Goal: Check status: Check status

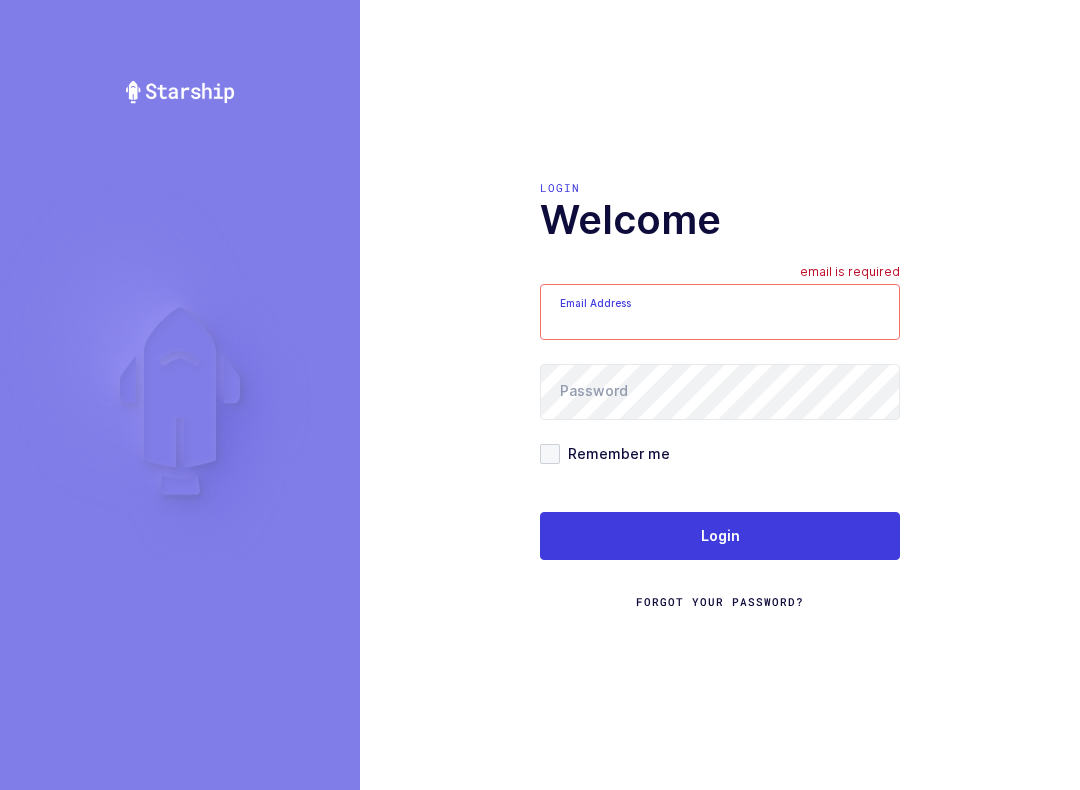
type input "[EMAIL_ADDRESS][DOMAIN_NAME]"
click at [776, 530] on button "Login" at bounding box center [720, 536] width 360 height 48
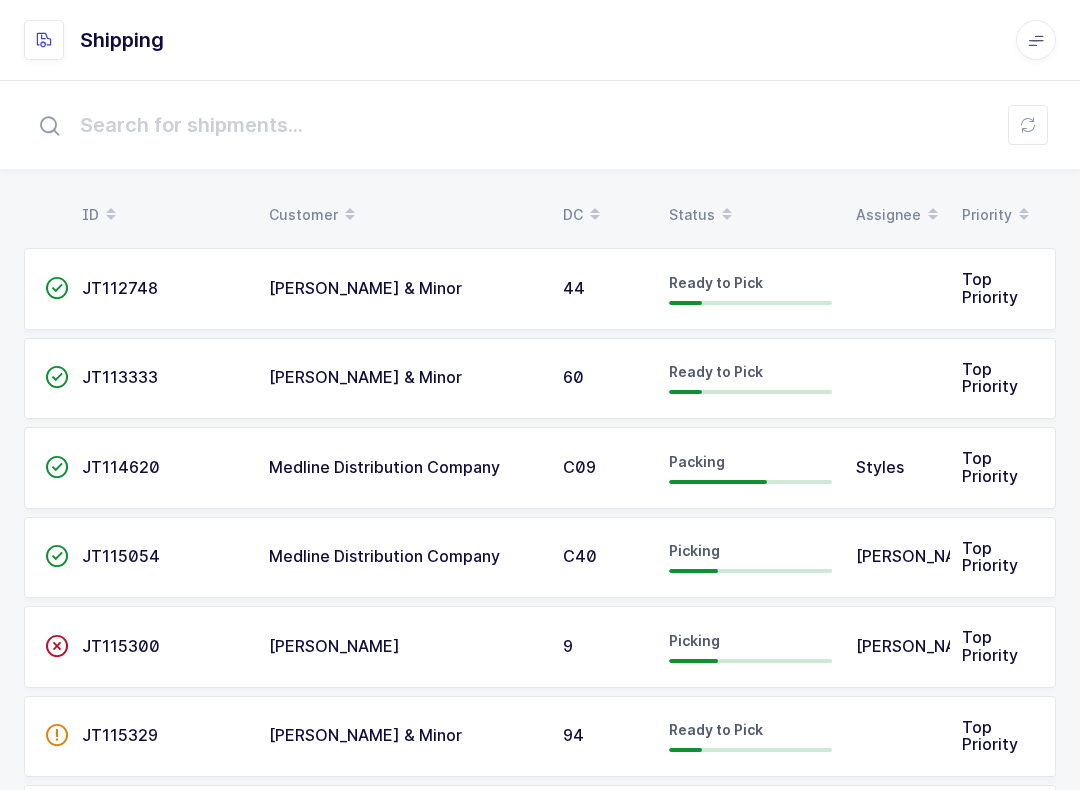
click at [715, 230] on span at bounding box center [727, 215] width 24 height 34
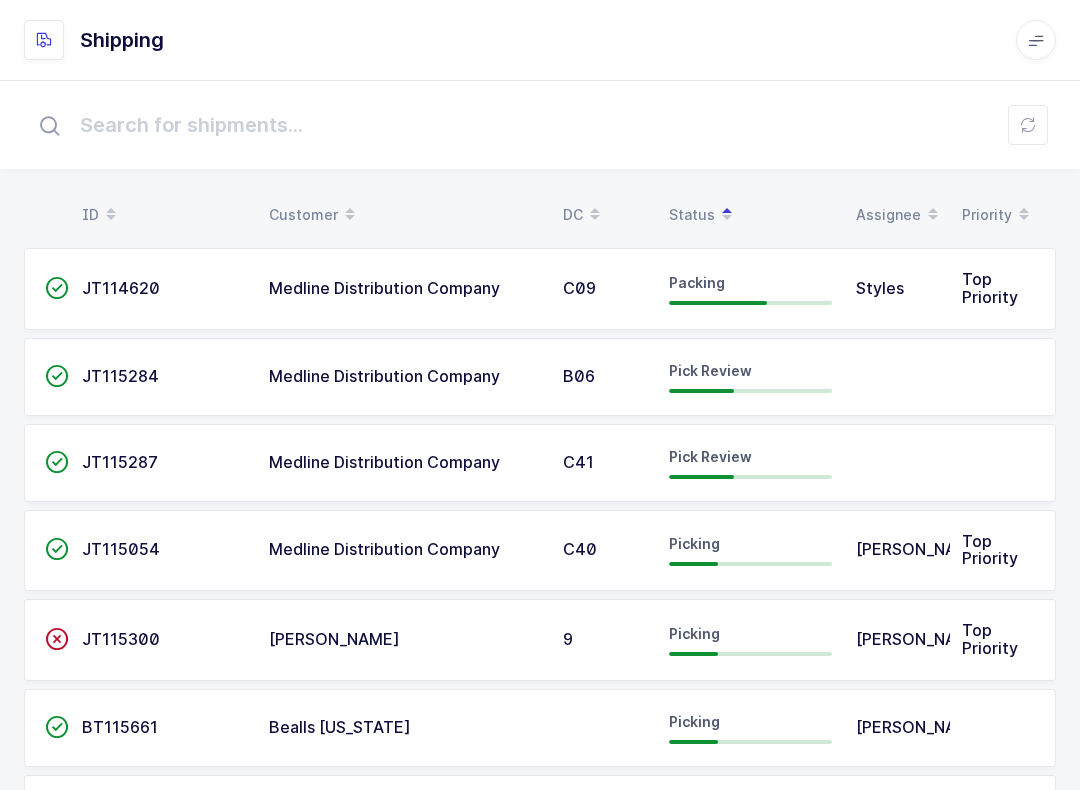
click at [740, 384] on div "Pick Review" at bounding box center [750, 377] width 163 height 32
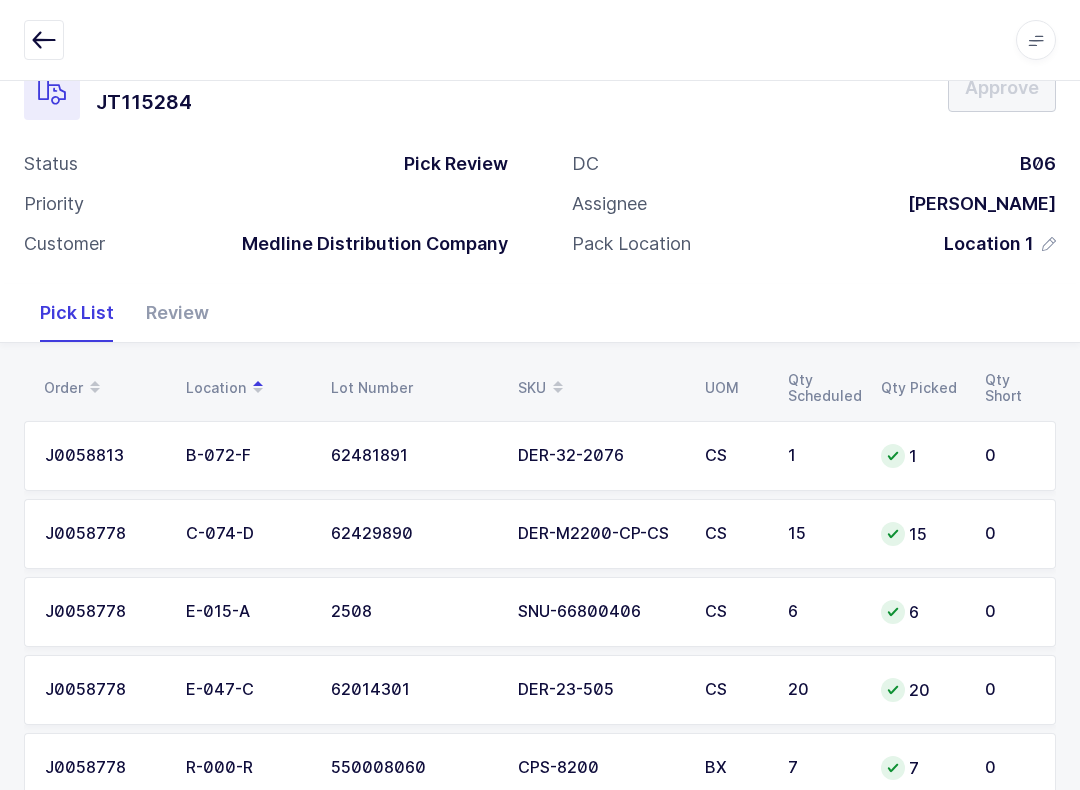
scroll to position [114, 0]
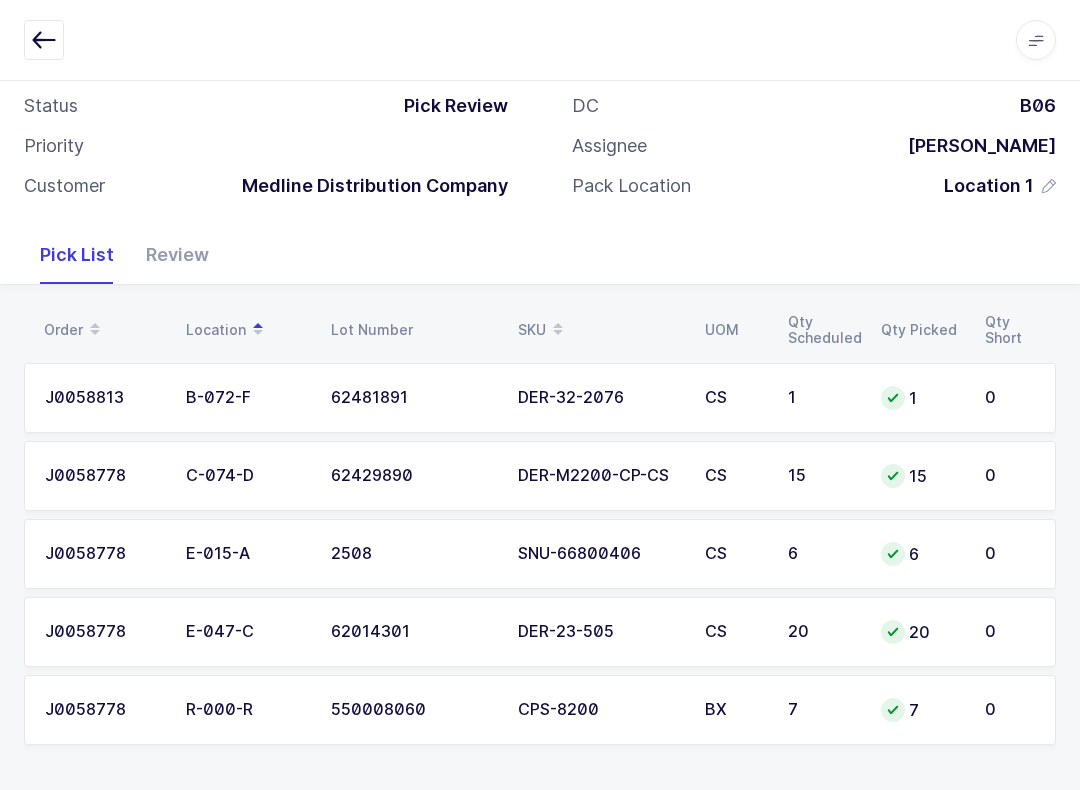
click at [25, 57] on button "button" at bounding box center [44, 40] width 40 height 40
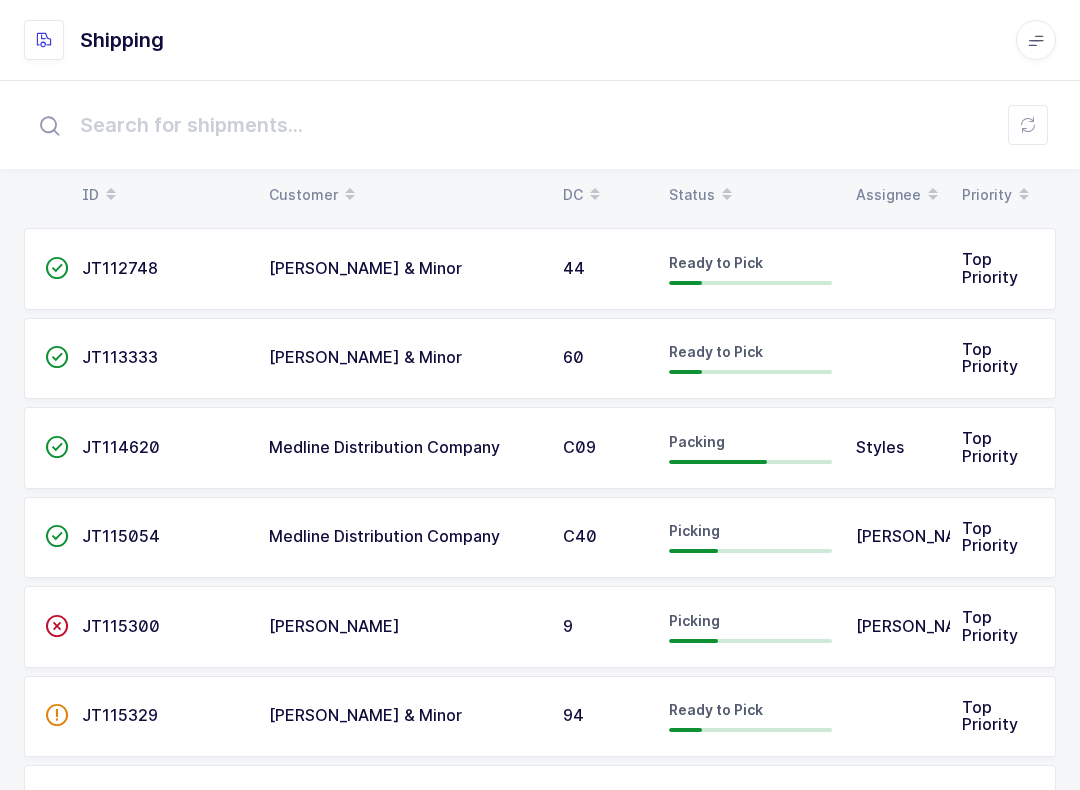
click at [705, 182] on div "Status" at bounding box center [750, 195] width 163 height 34
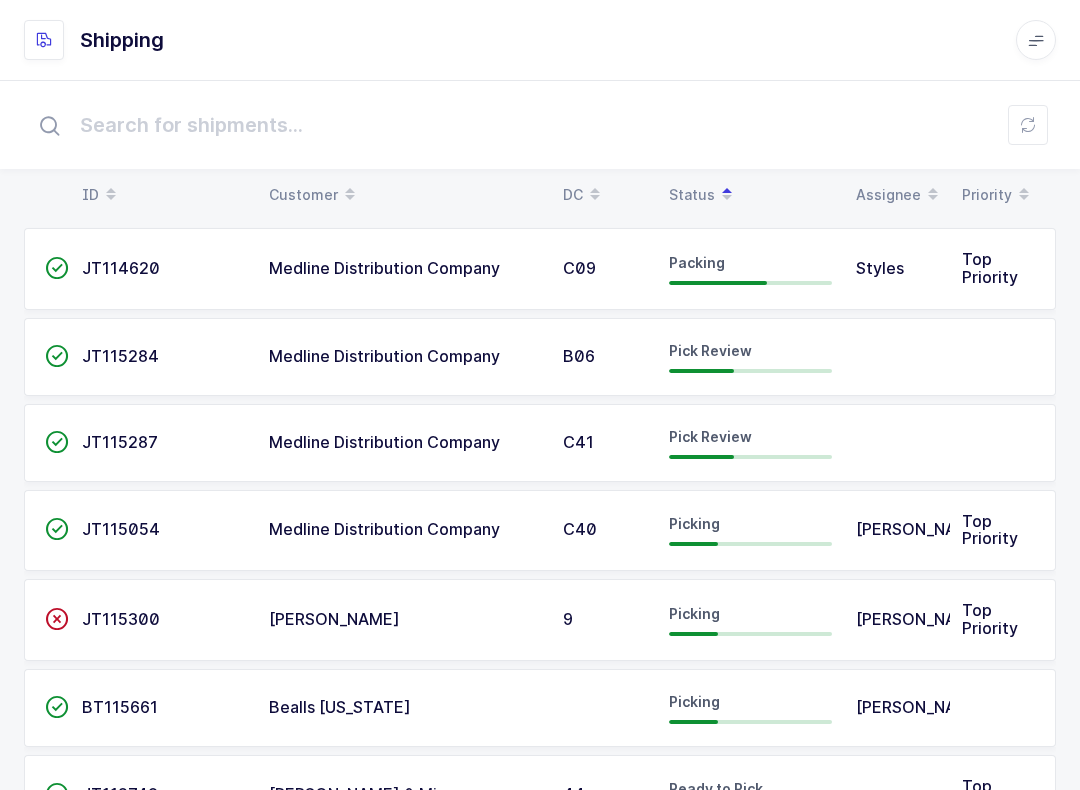
click at [776, 443] on div "Pick Review" at bounding box center [750, 443] width 163 height 32
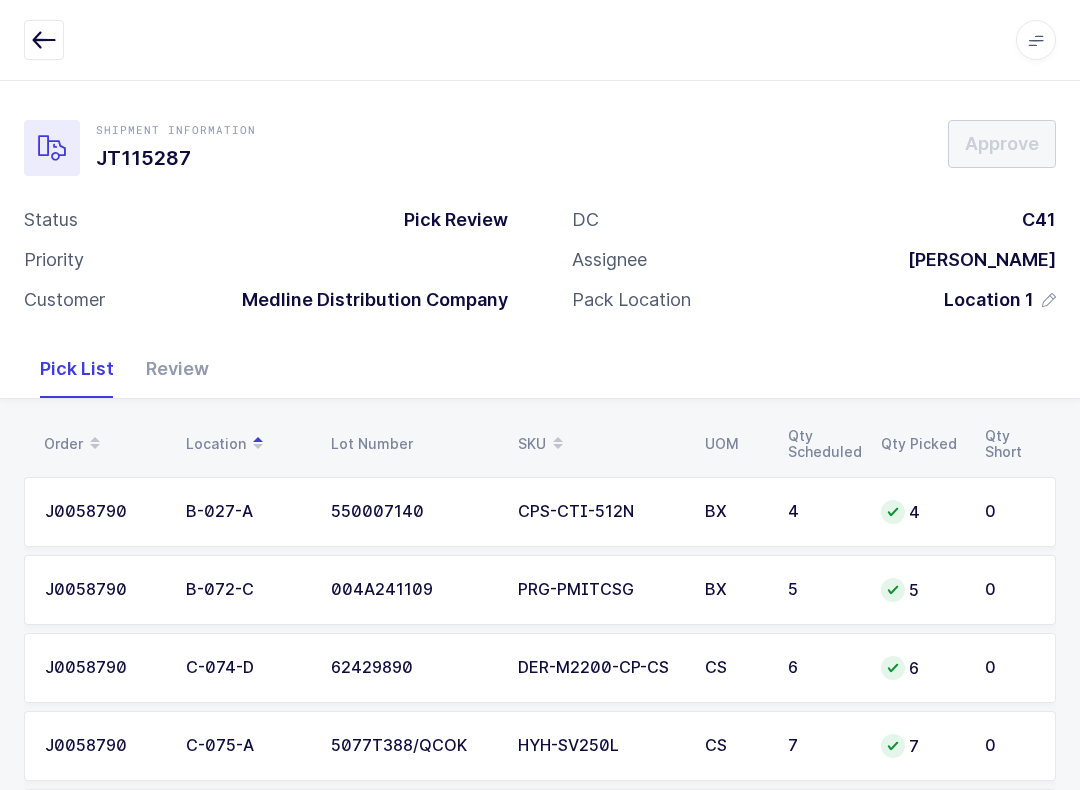
click at [58, 24] on button "button" at bounding box center [44, 40] width 40 height 40
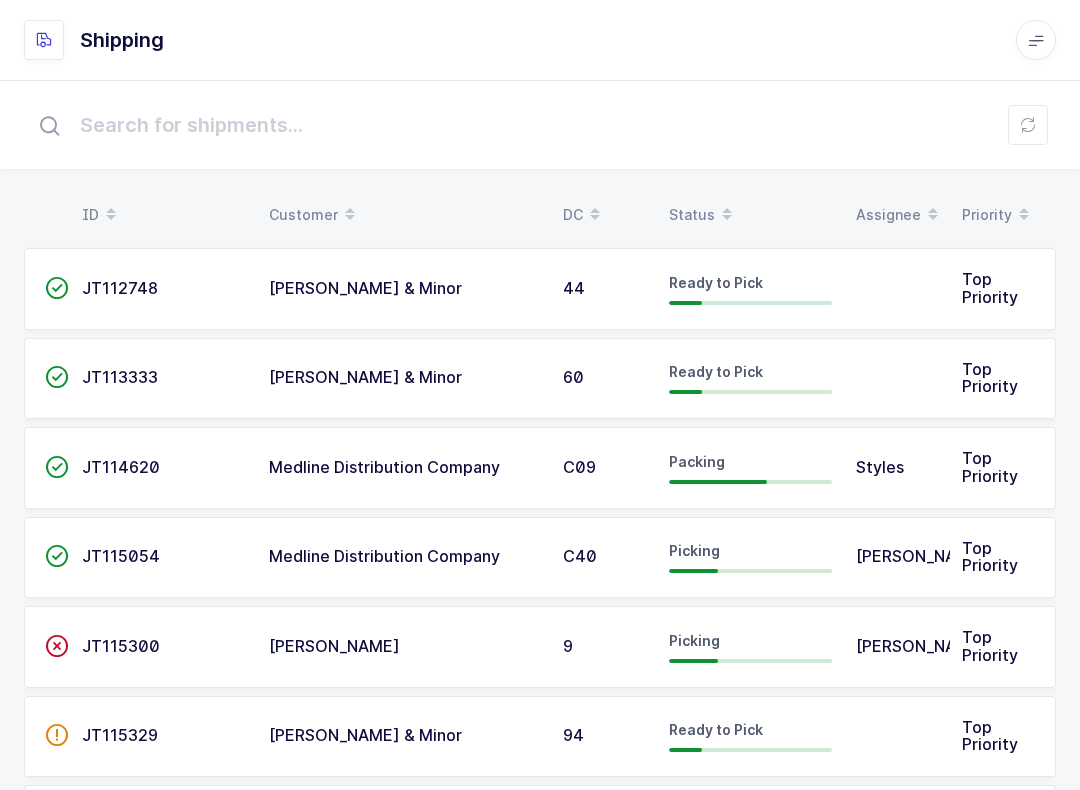
click at [722, 215] on icon at bounding box center [727, 220] width 10 height 10
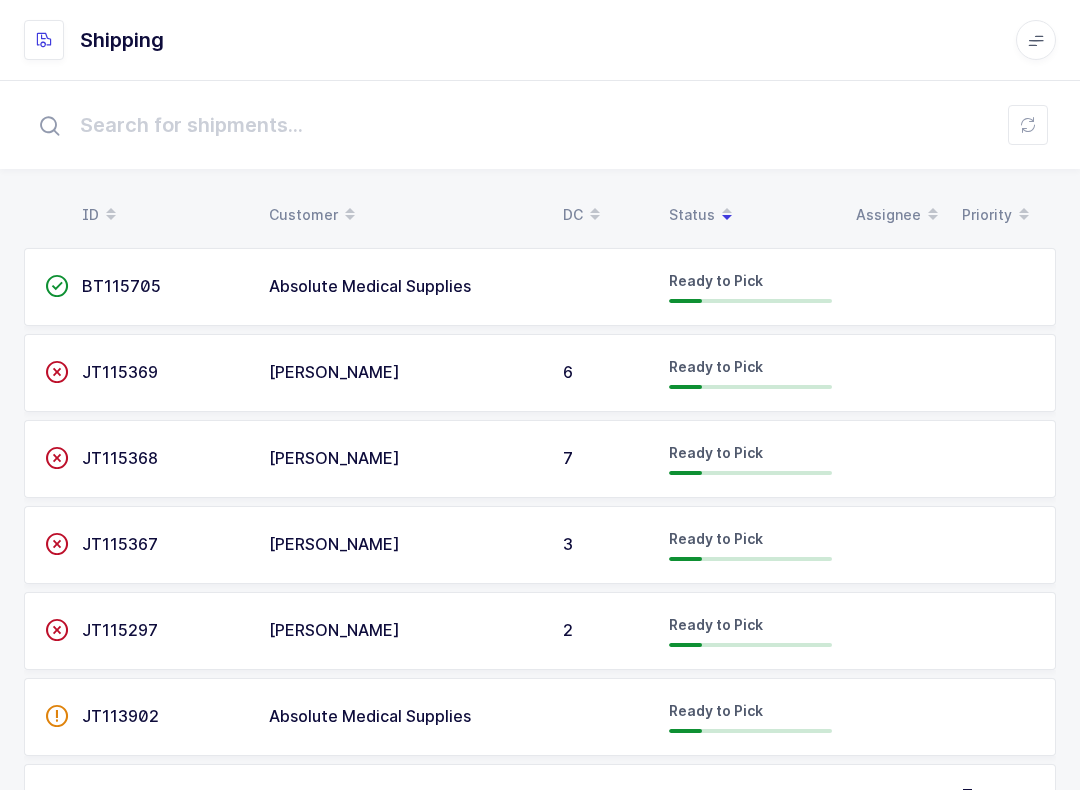
click at [723, 205] on icon at bounding box center [727, 208] width 10 height 10
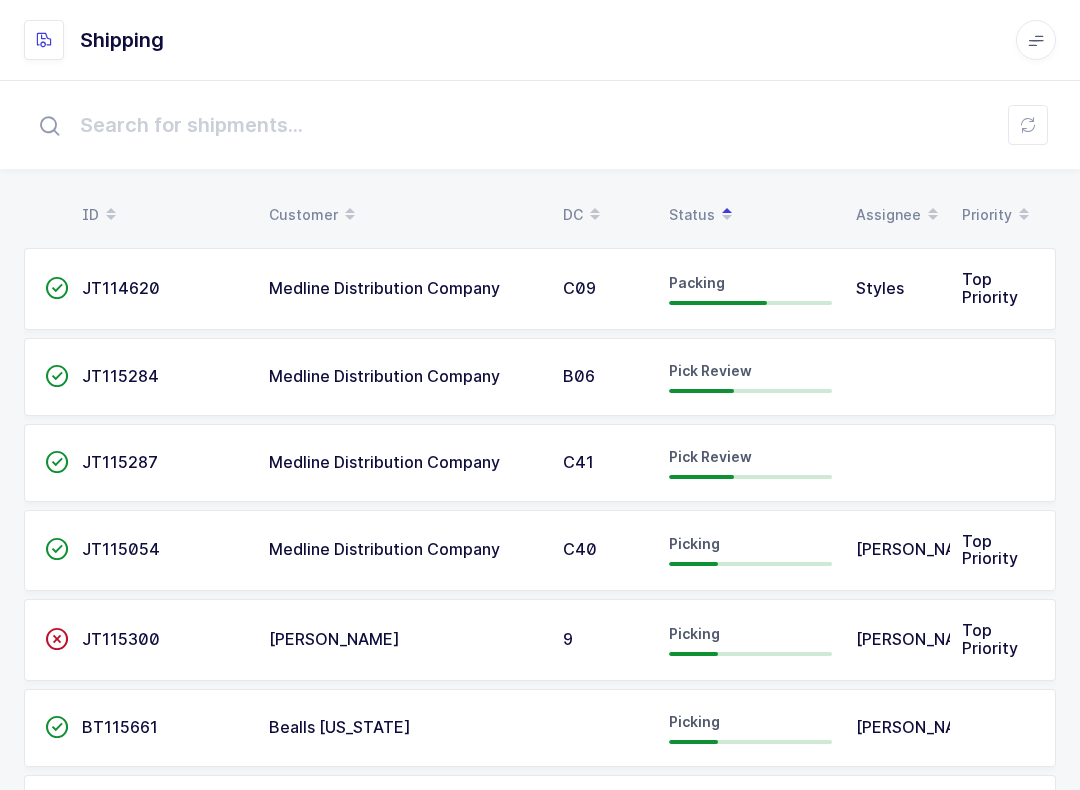
click at [782, 372] on div "Pick Review" at bounding box center [750, 377] width 163 height 32
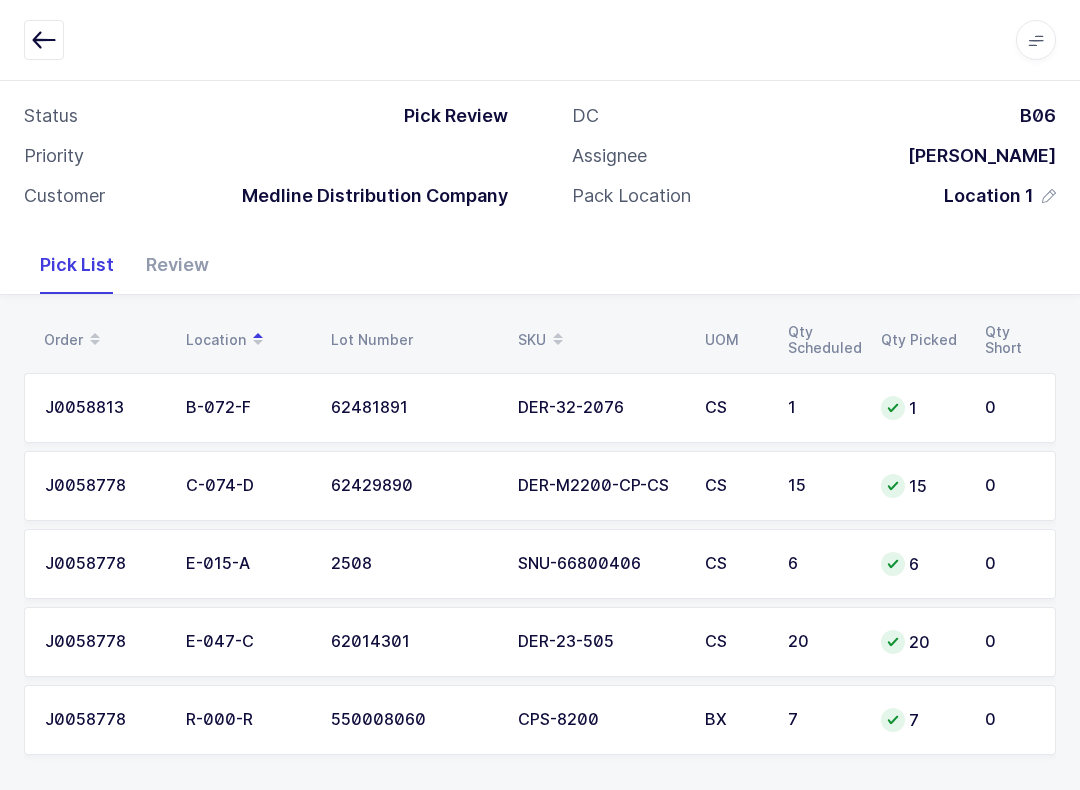
scroll to position [114, 0]
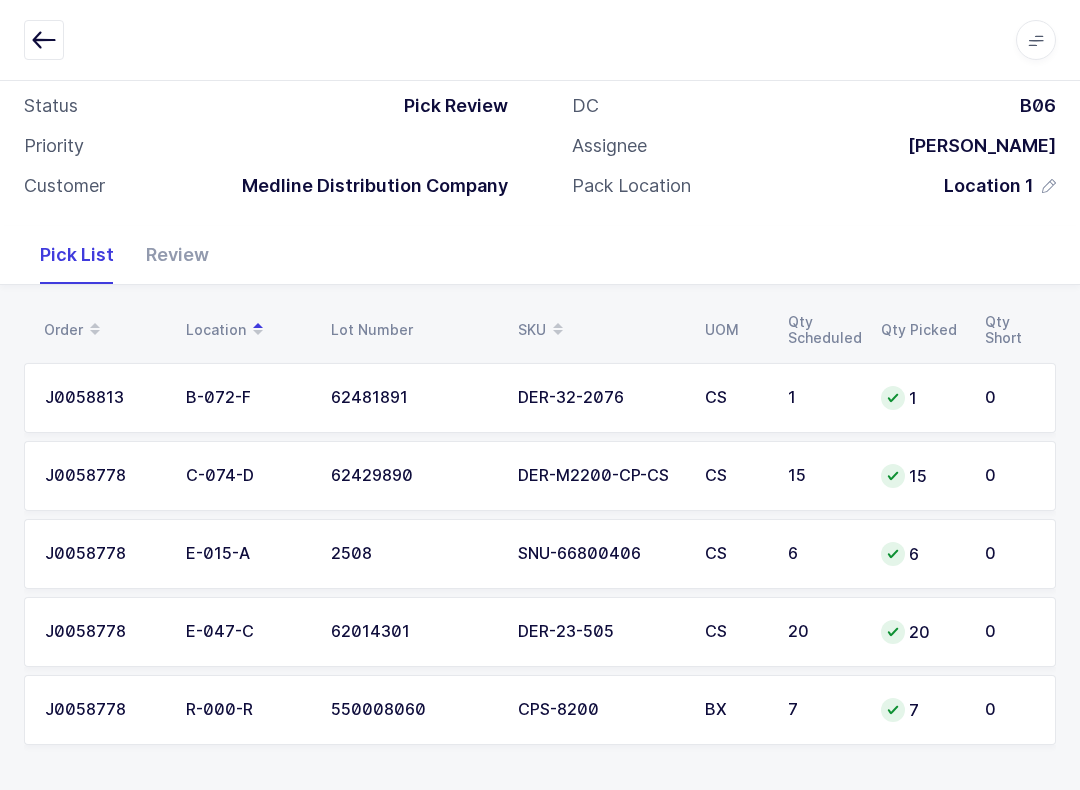
click at [41, 28] on icon "button" at bounding box center [44, 40] width 24 height 24
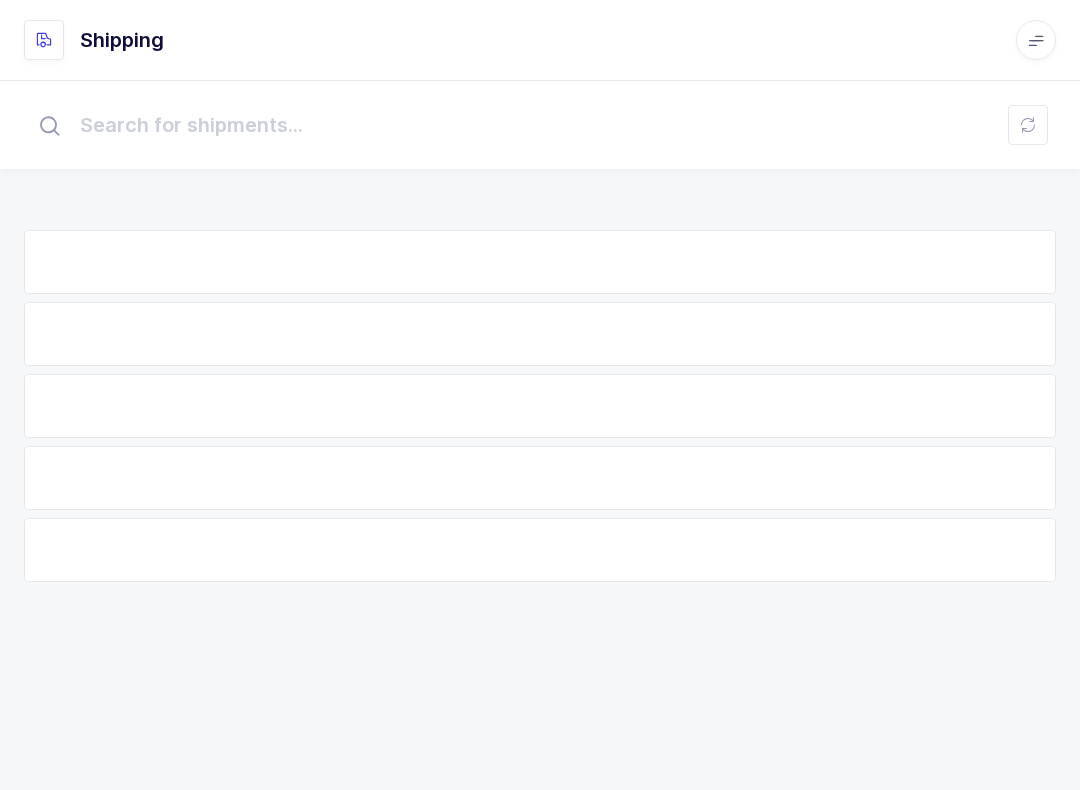
scroll to position [20, 0]
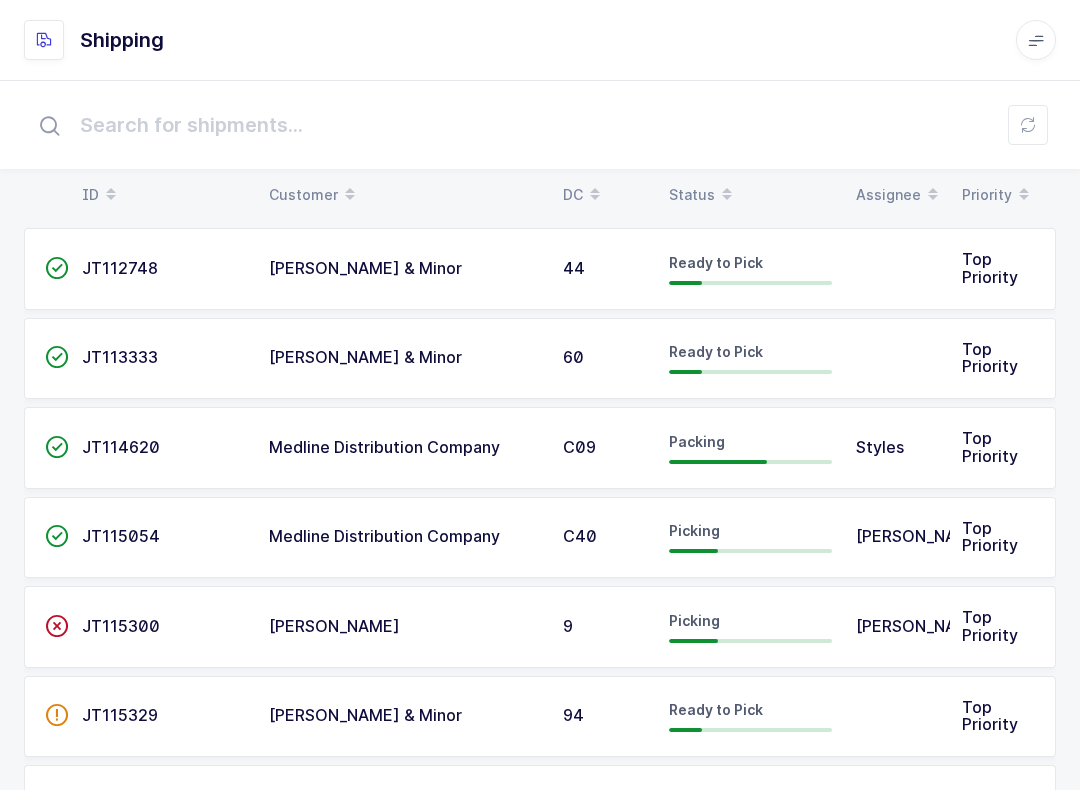
click at [592, 195] on icon at bounding box center [595, 200] width 10 height 10
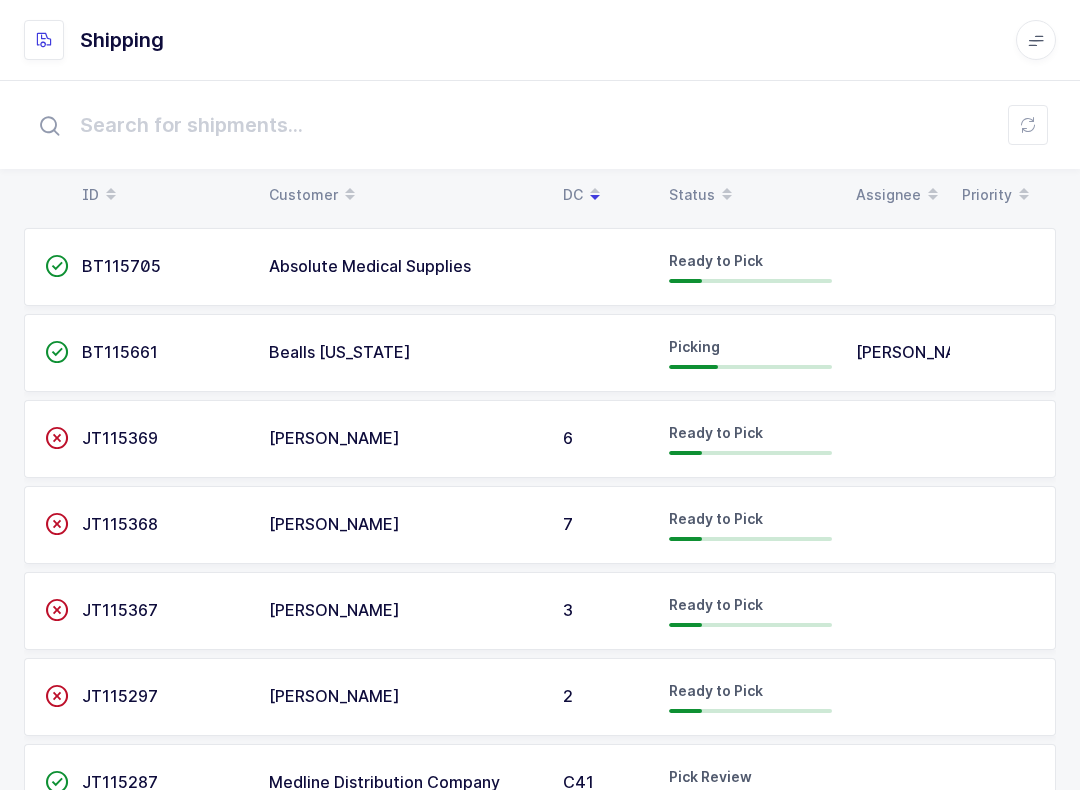
click at [715, 182] on span at bounding box center [727, 195] width 24 height 34
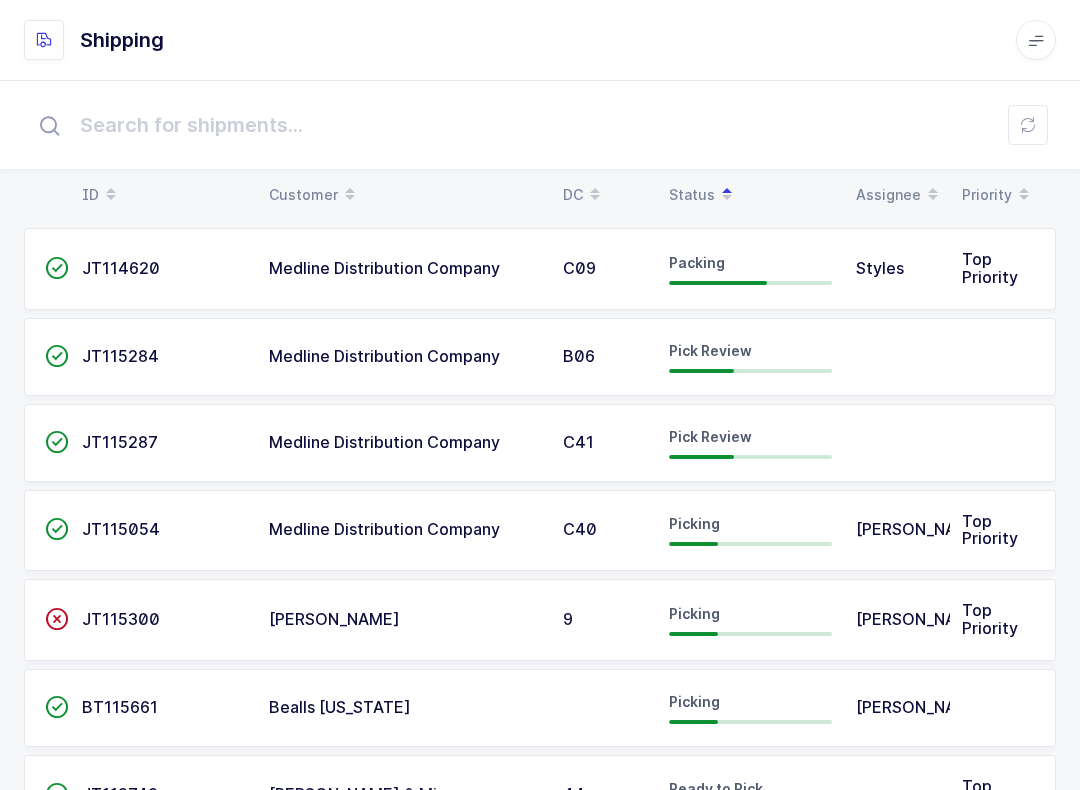
click at [756, 442] on div "Pick Review" at bounding box center [750, 443] width 163 height 32
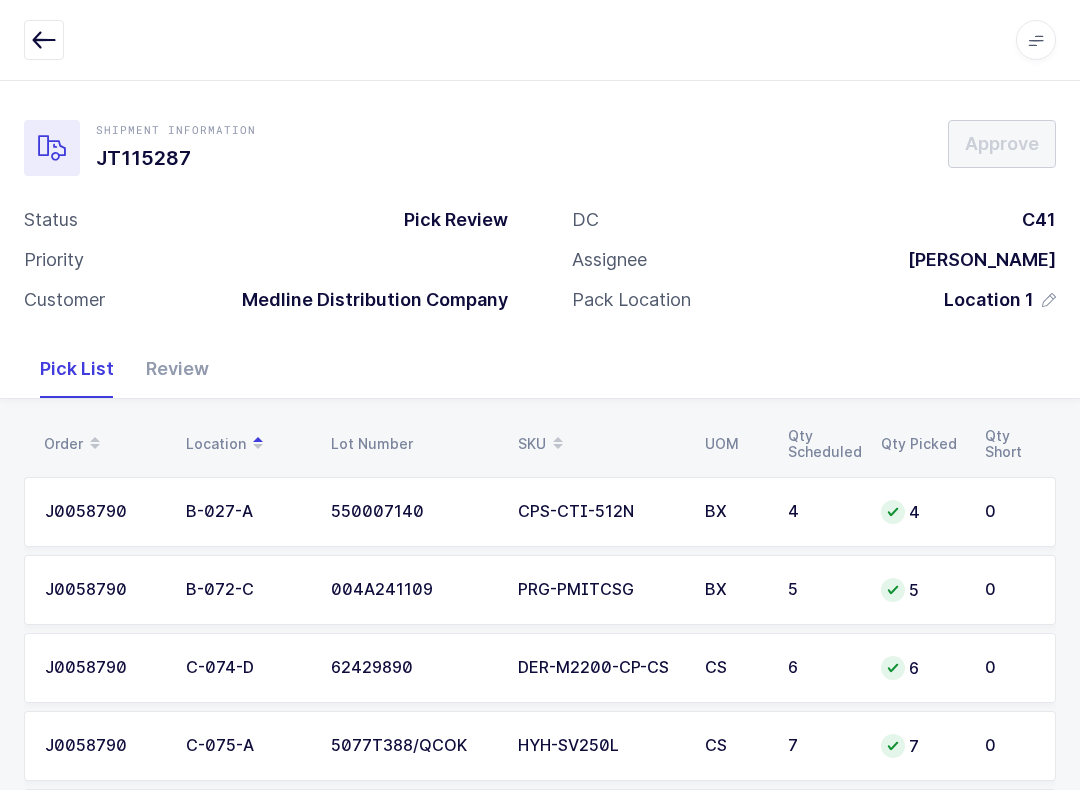
click at [42, 41] on icon "button" at bounding box center [44, 40] width 24 height 24
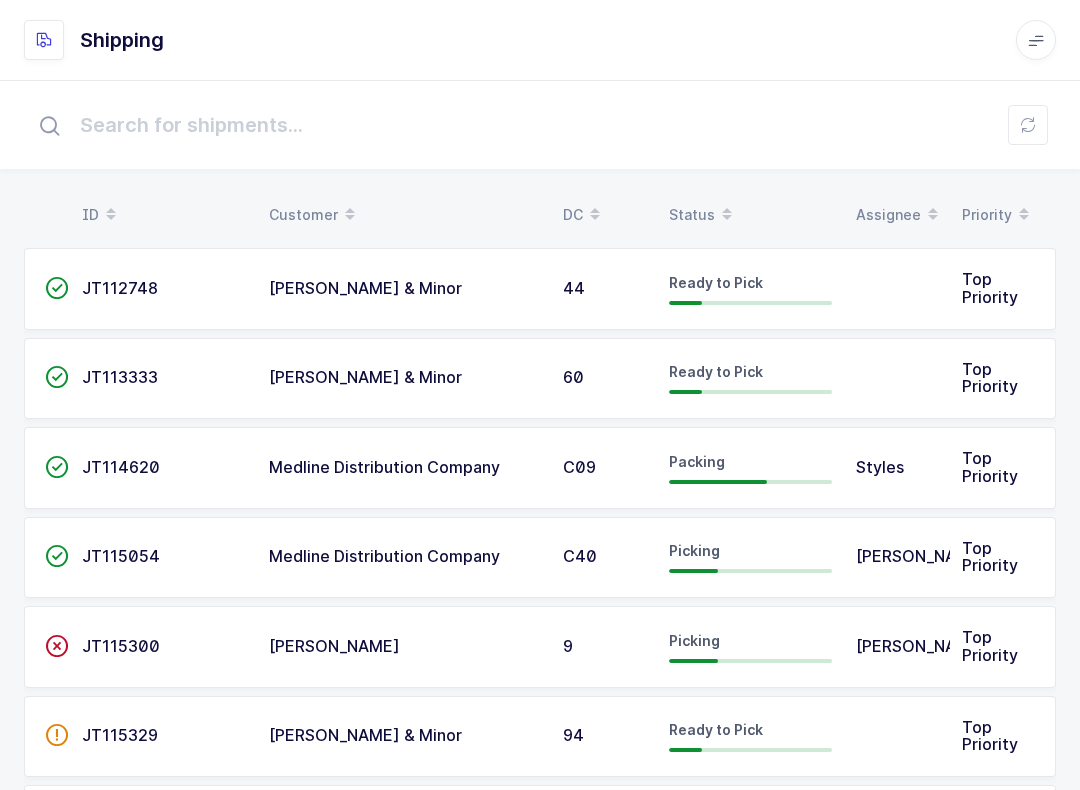
click at [703, 207] on div "Status" at bounding box center [750, 215] width 163 height 34
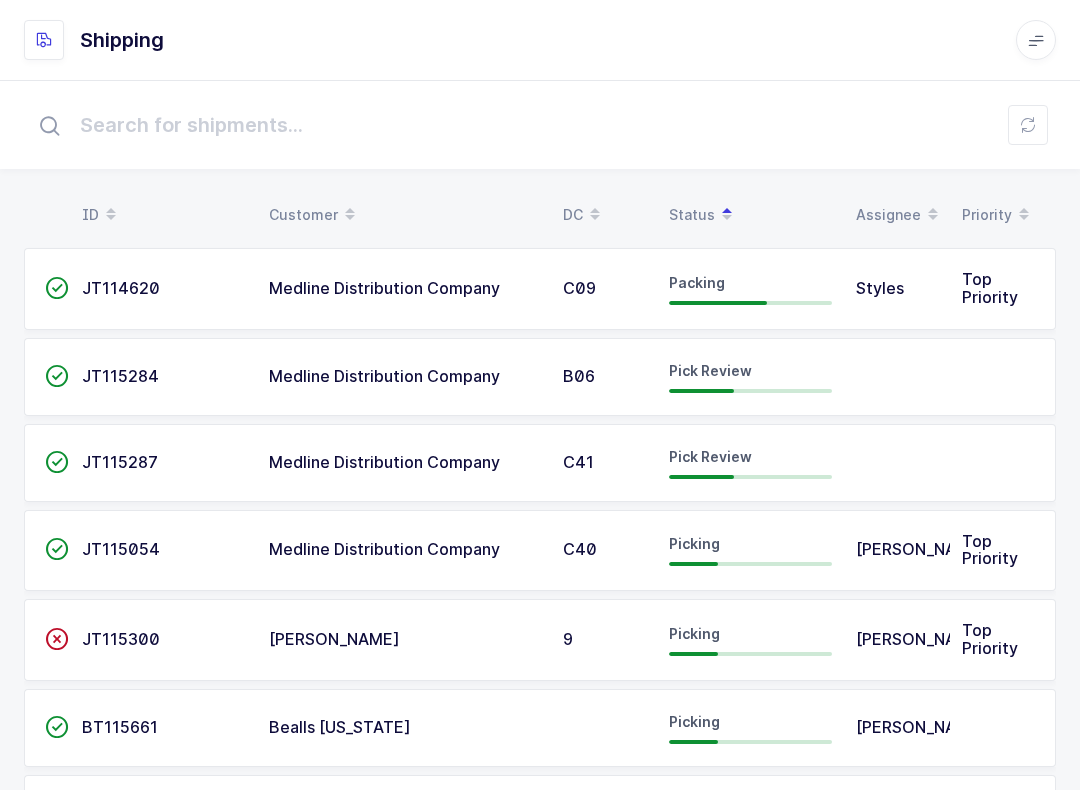
click at [727, 378] on div "Pick Review" at bounding box center [750, 377] width 163 height 32
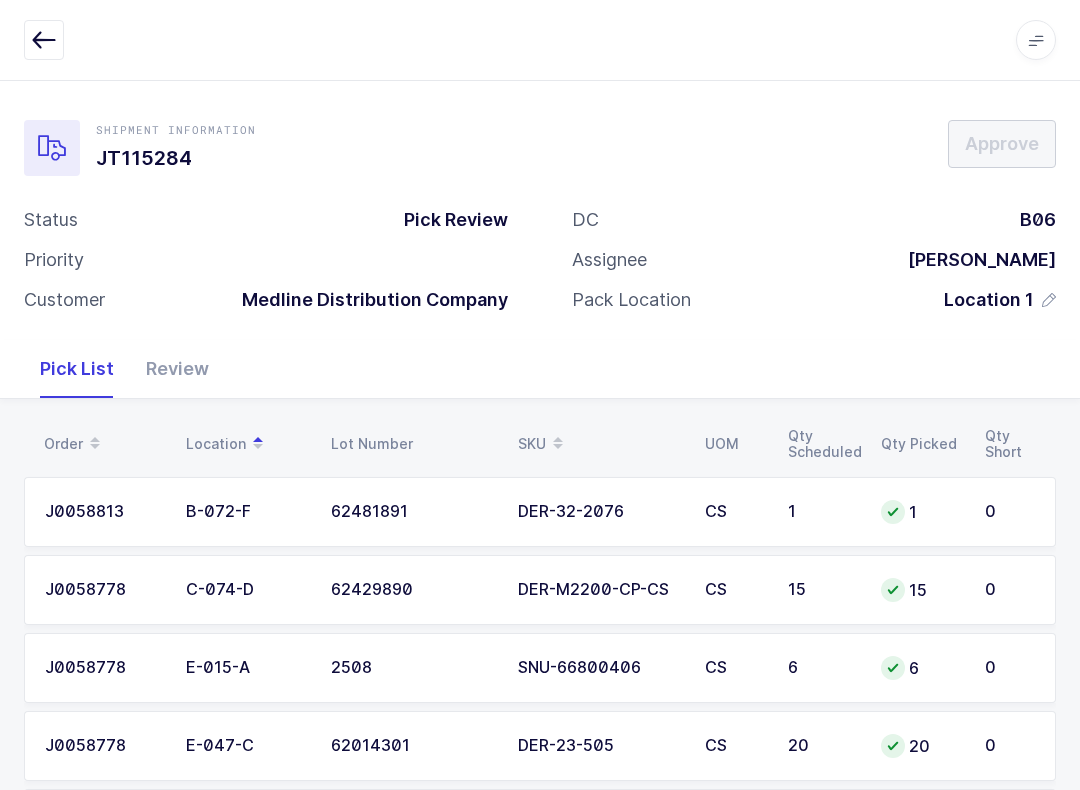
click at [175, 340] on div "Review" at bounding box center [177, 369] width 95 height 58
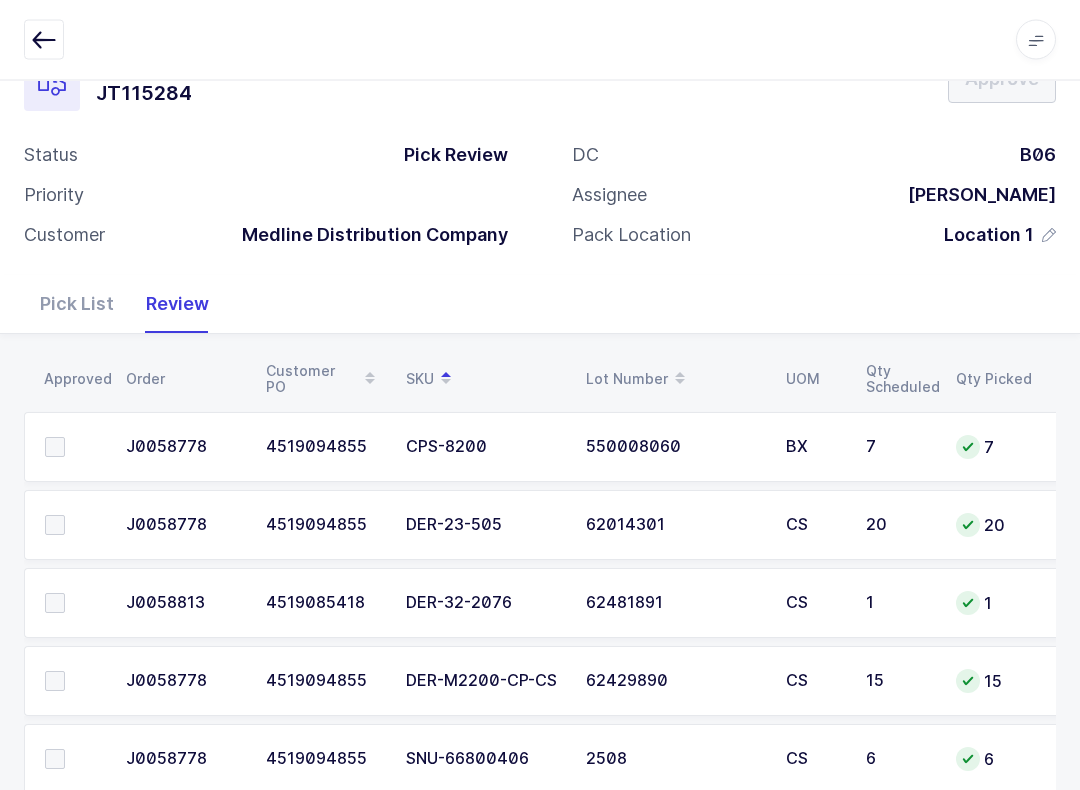
scroll to position [114, 0]
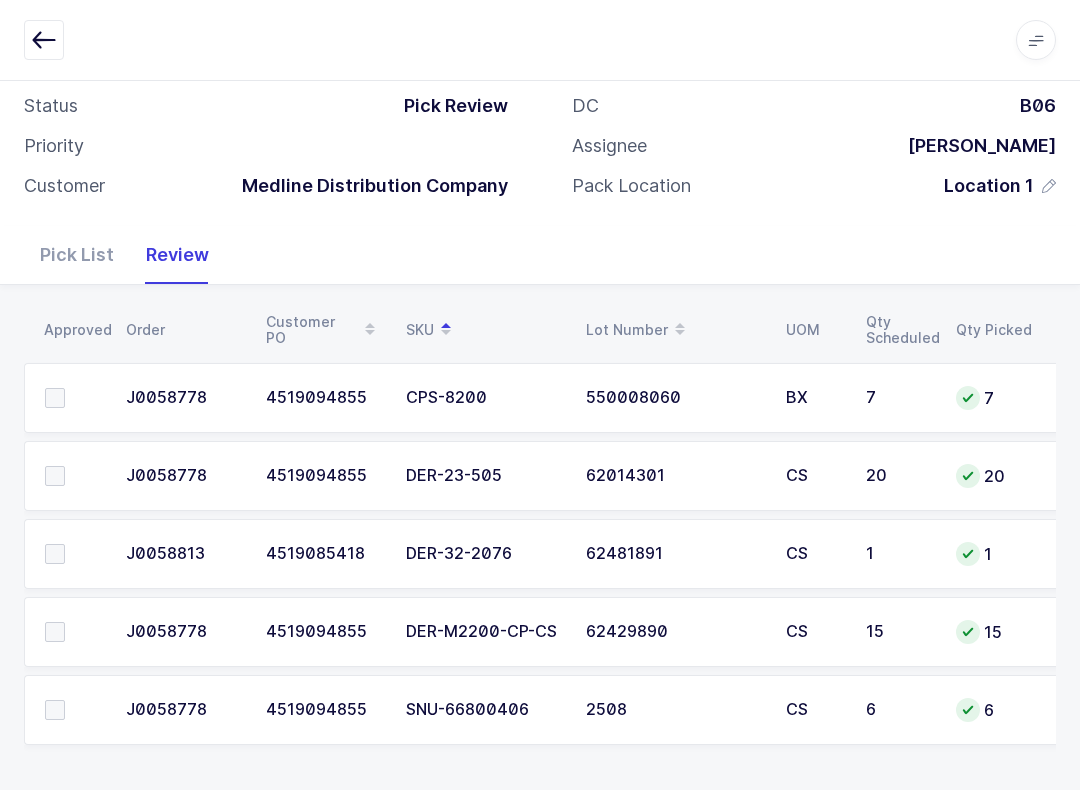
click at [45, 467] on span at bounding box center [55, 476] width 20 height 20
click at [65, 466] on input "checkbox" at bounding box center [65, 466] width 0 height 0
click at [59, 700] on span at bounding box center [55, 710] width 20 height 20
click at [65, 700] on input "checkbox" at bounding box center [65, 700] width 0 height 0
click at [45, 402] on span at bounding box center [55, 398] width 20 height 20
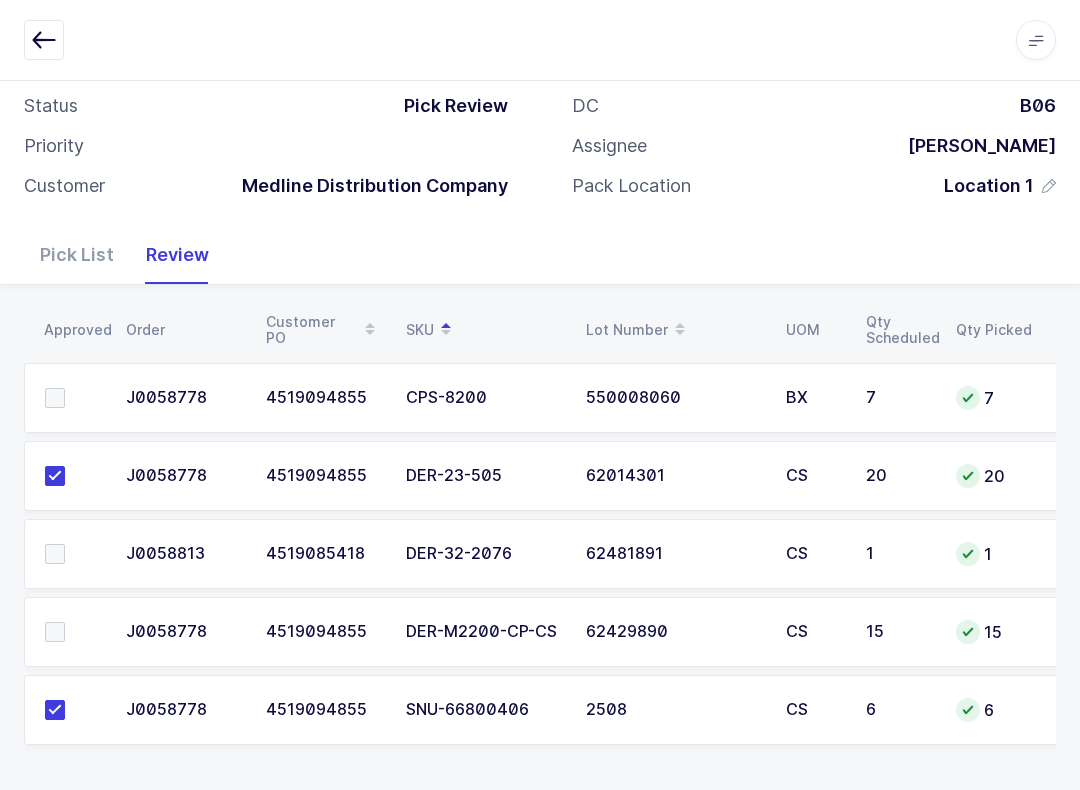
click at [65, 388] on input "checkbox" at bounding box center [65, 388] width 0 height 0
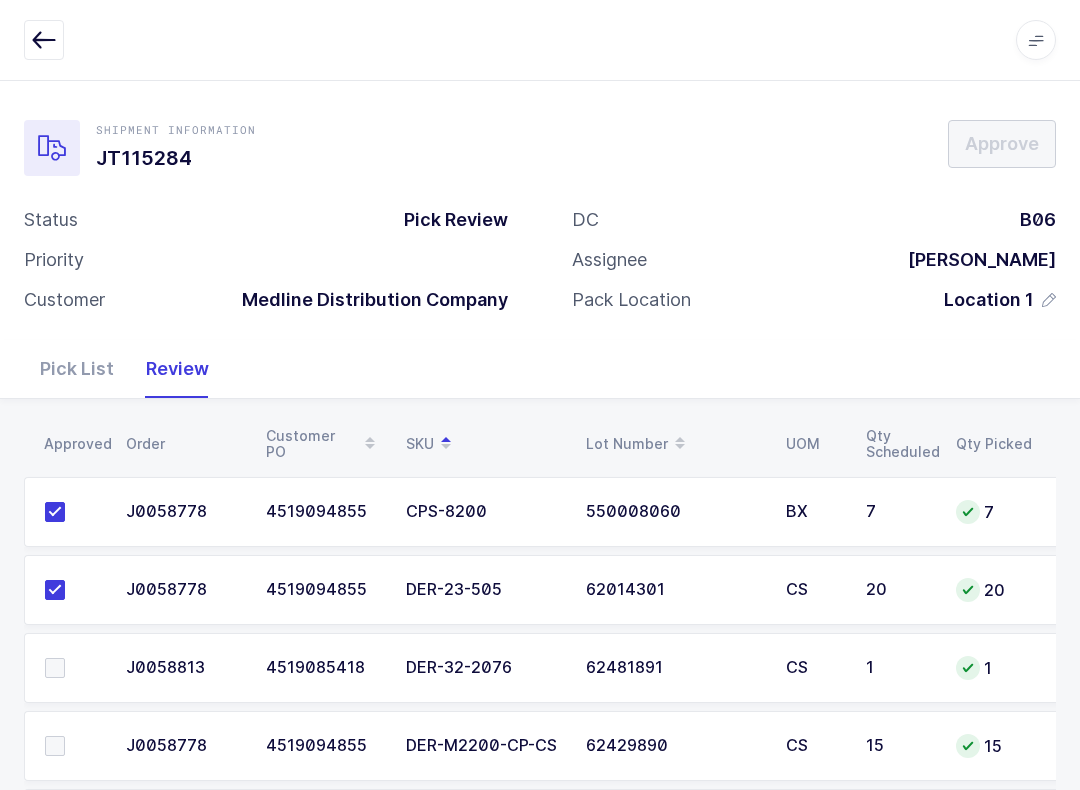
click at [933, 699] on td "1" at bounding box center [899, 668] width 90 height 70
click at [53, 662] on span at bounding box center [55, 668] width 20 height 20
click at [65, 658] on input "checkbox" at bounding box center [65, 658] width 0 height 0
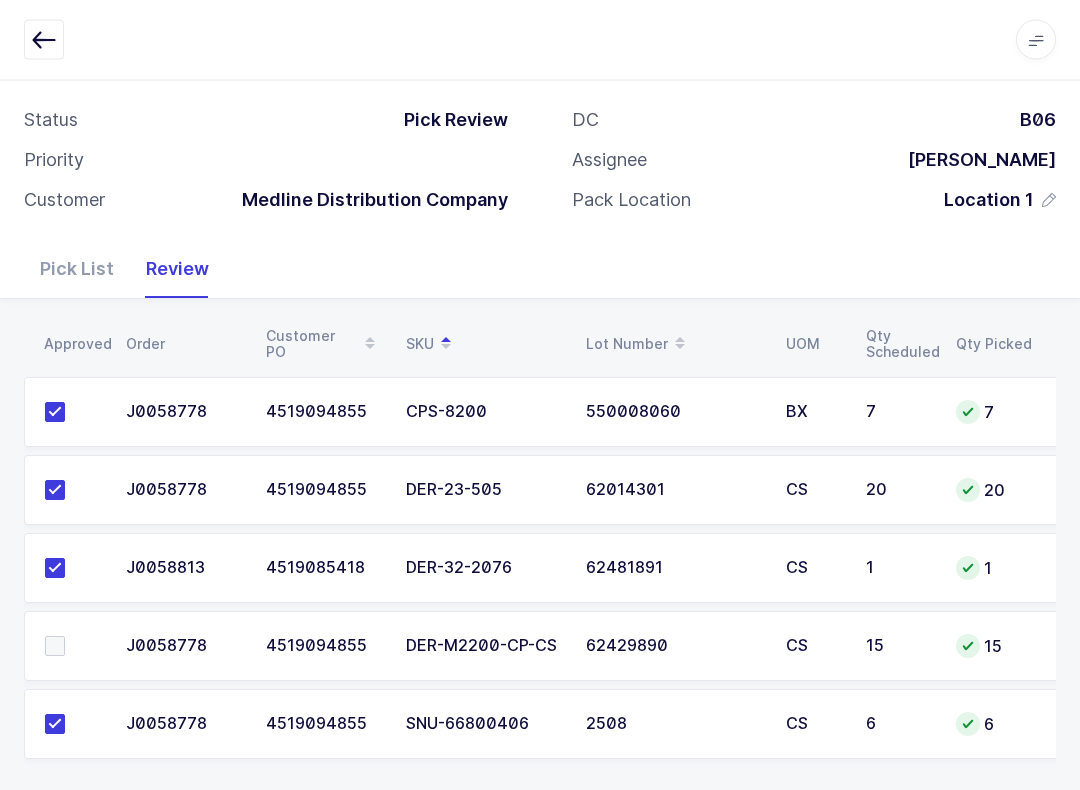
scroll to position [114, 0]
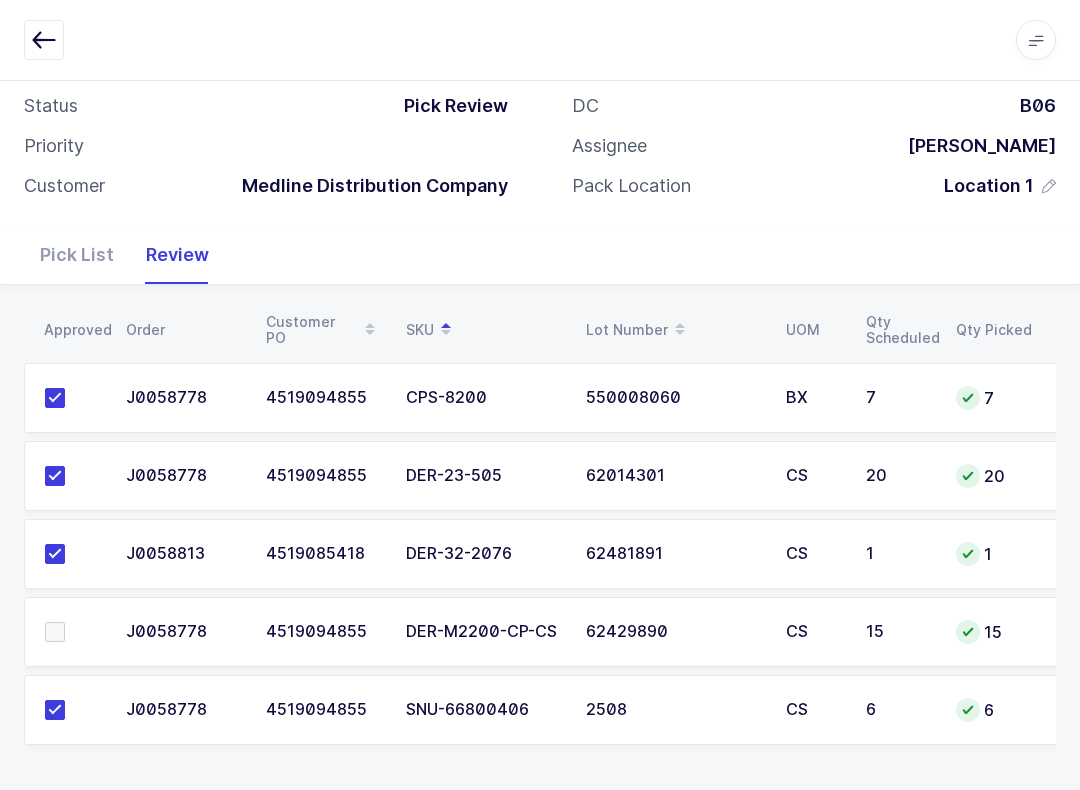
click at [73, 630] on label at bounding box center [73, 632] width 57 height 20
click at [65, 622] on input "checkbox" at bounding box center [65, 622] width 0 height 0
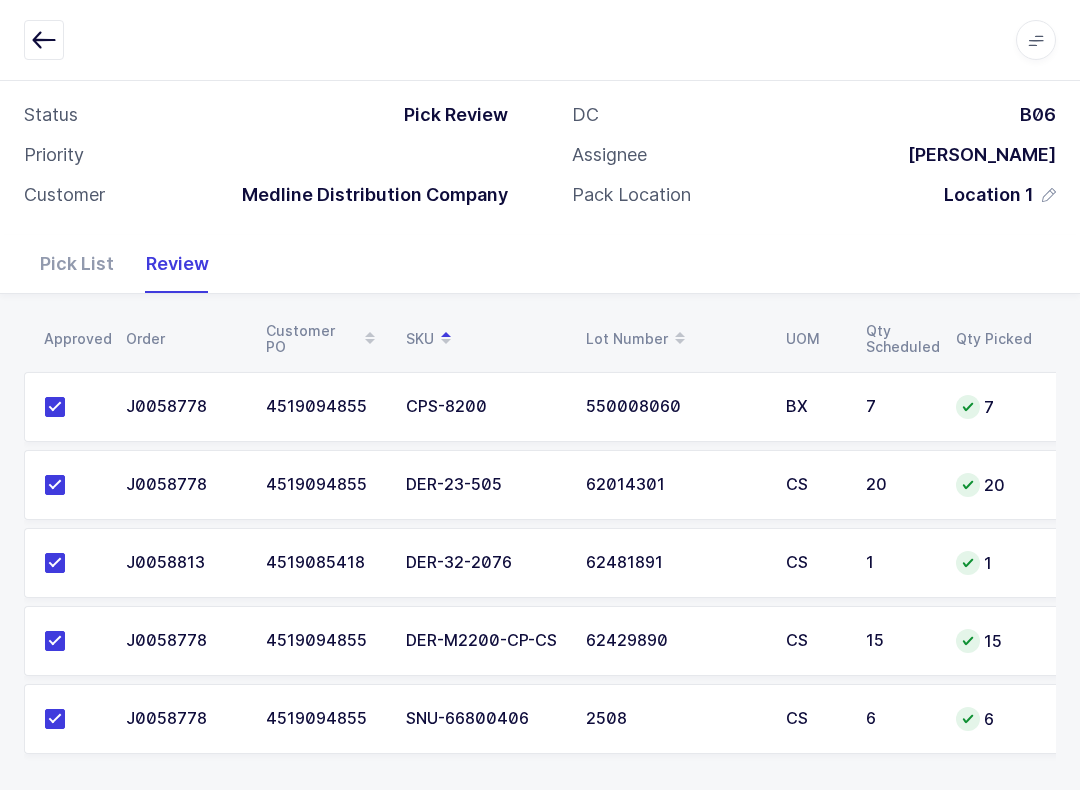
scroll to position [0, 0]
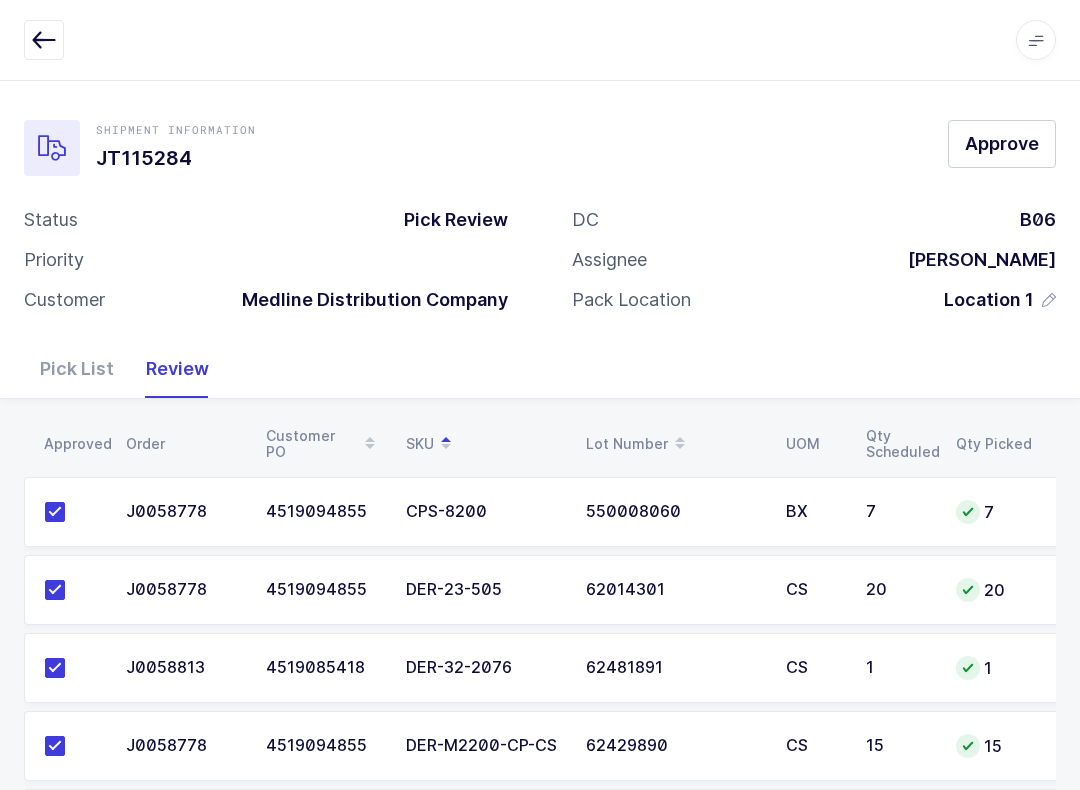
click at [1000, 127] on button "Approve" at bounding box center [1002, 144] width 108 height 48
click at [43, 36] on icon "button" at bounding box center [44, 40] width 24 height 24
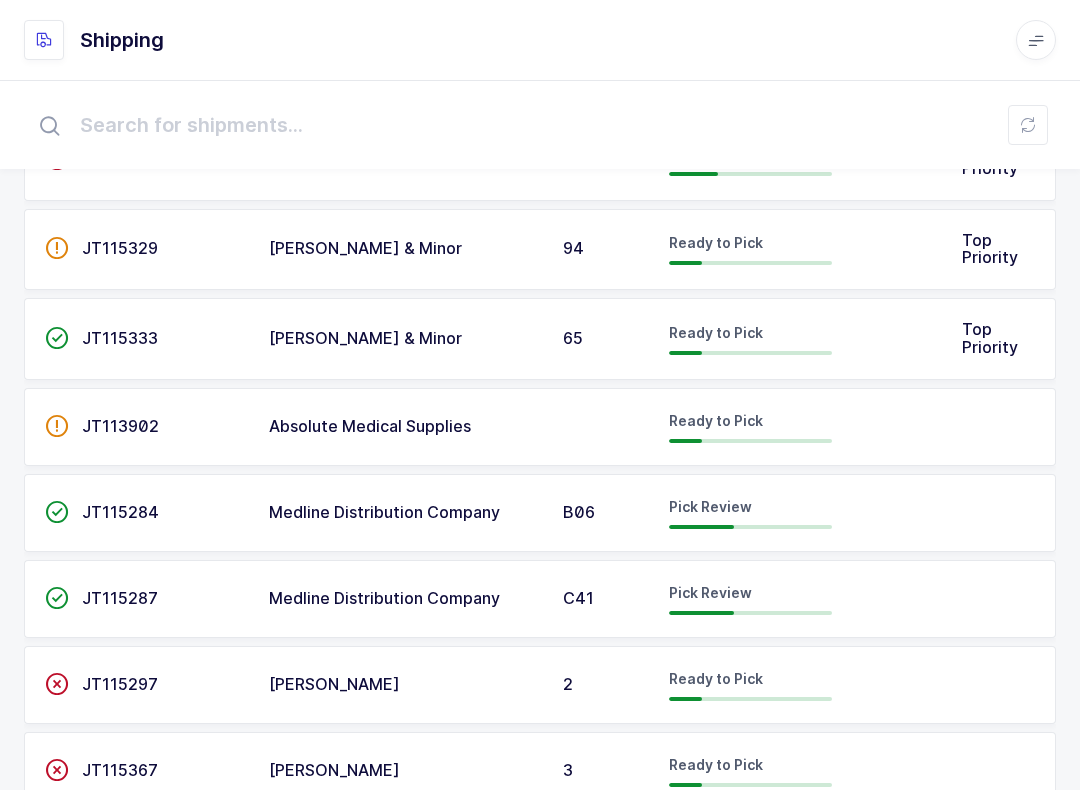
scroll to position [514, 0]
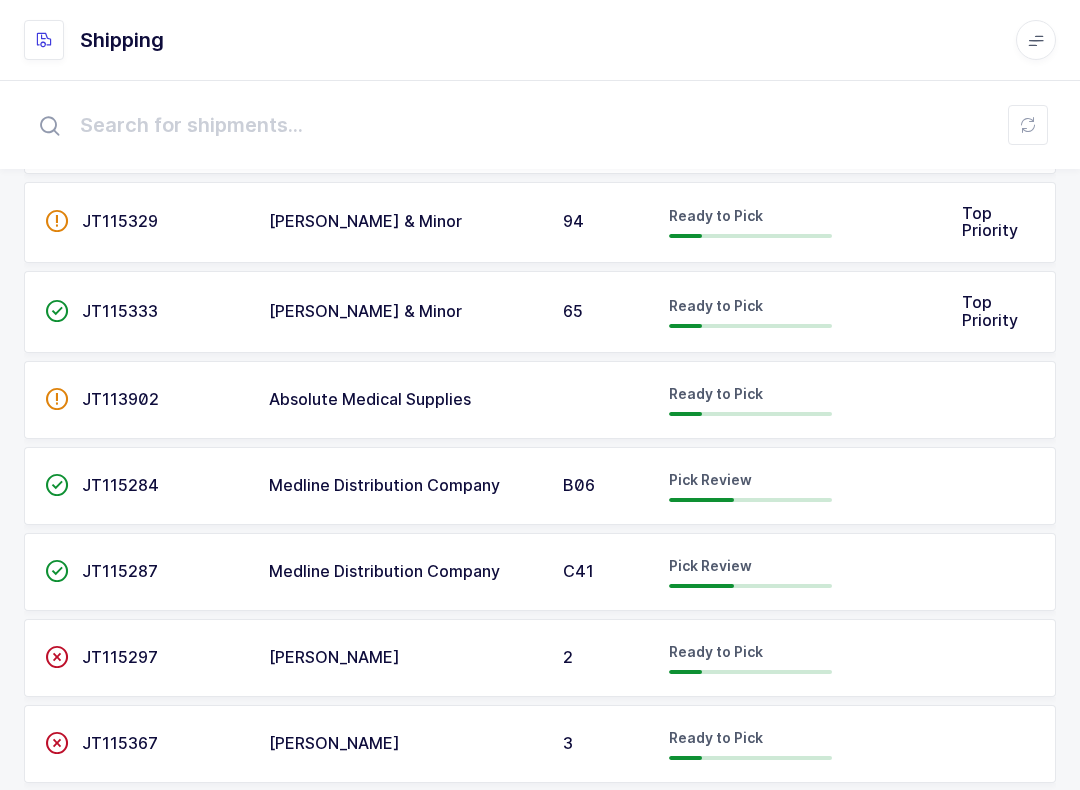
click at [744, 564] on div "Pick Review" at bounding box center [750, 572] width 163 height 32
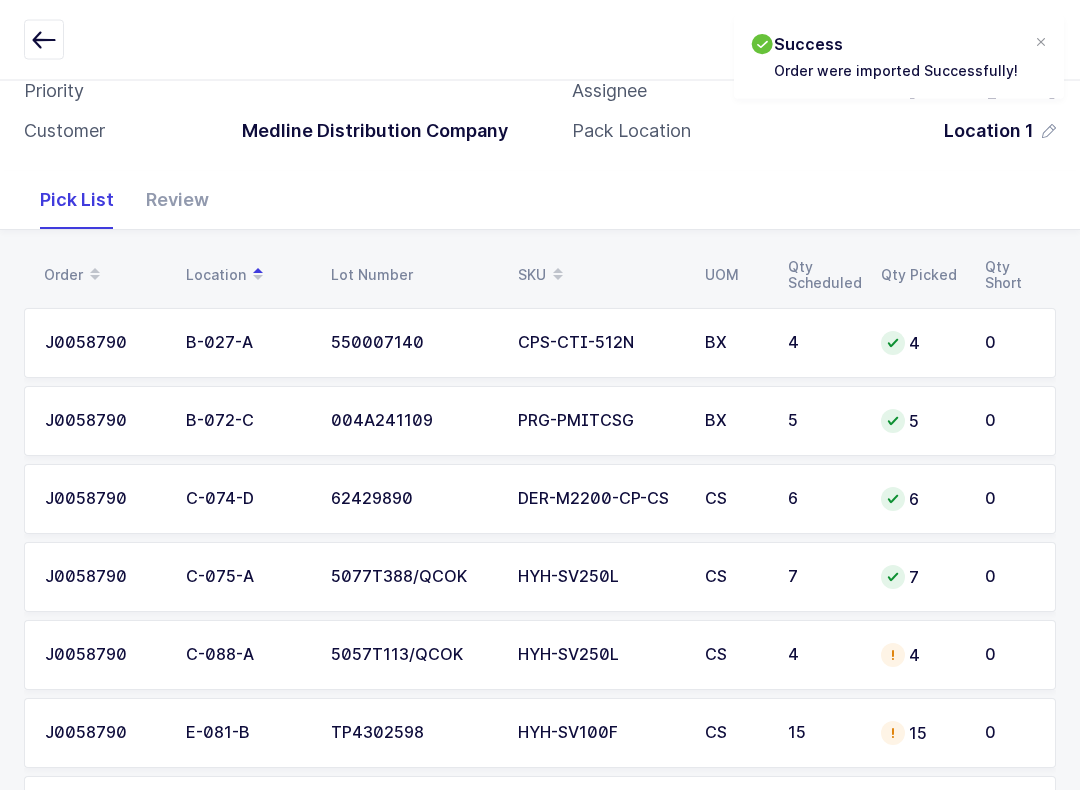
scroll to position [270, 0]
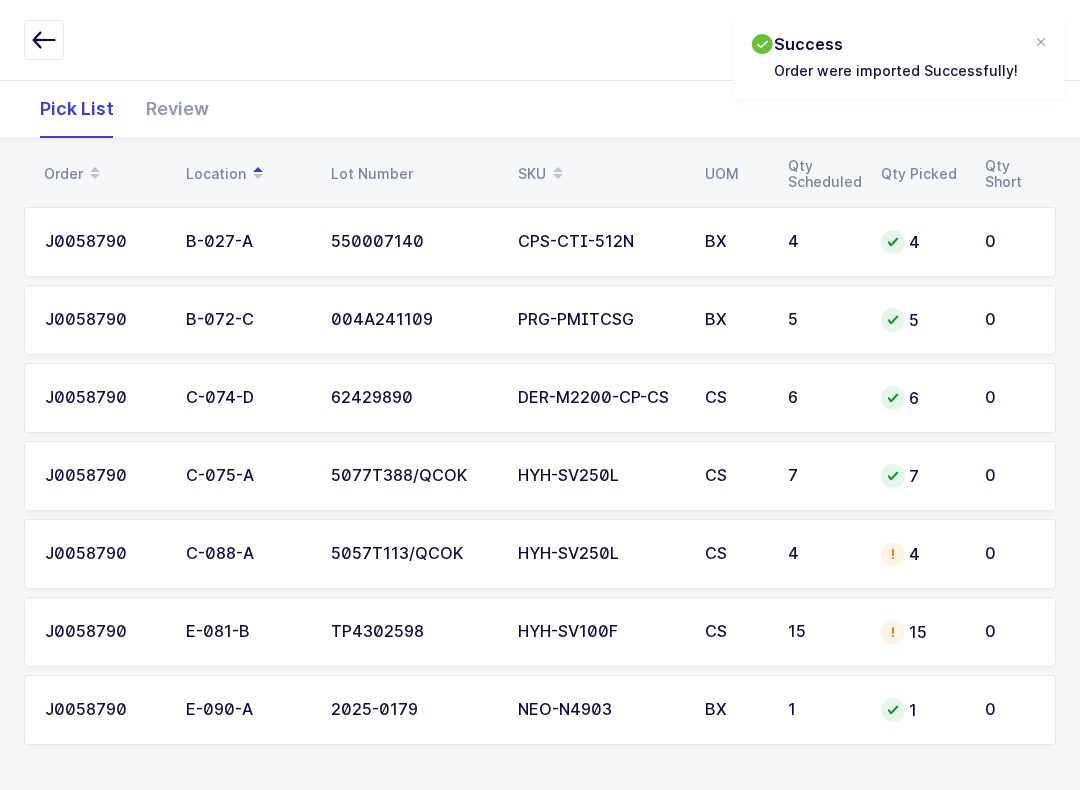
click at [174, 109] on div "Review" at bounding box center [177, 109] width 95 height 58
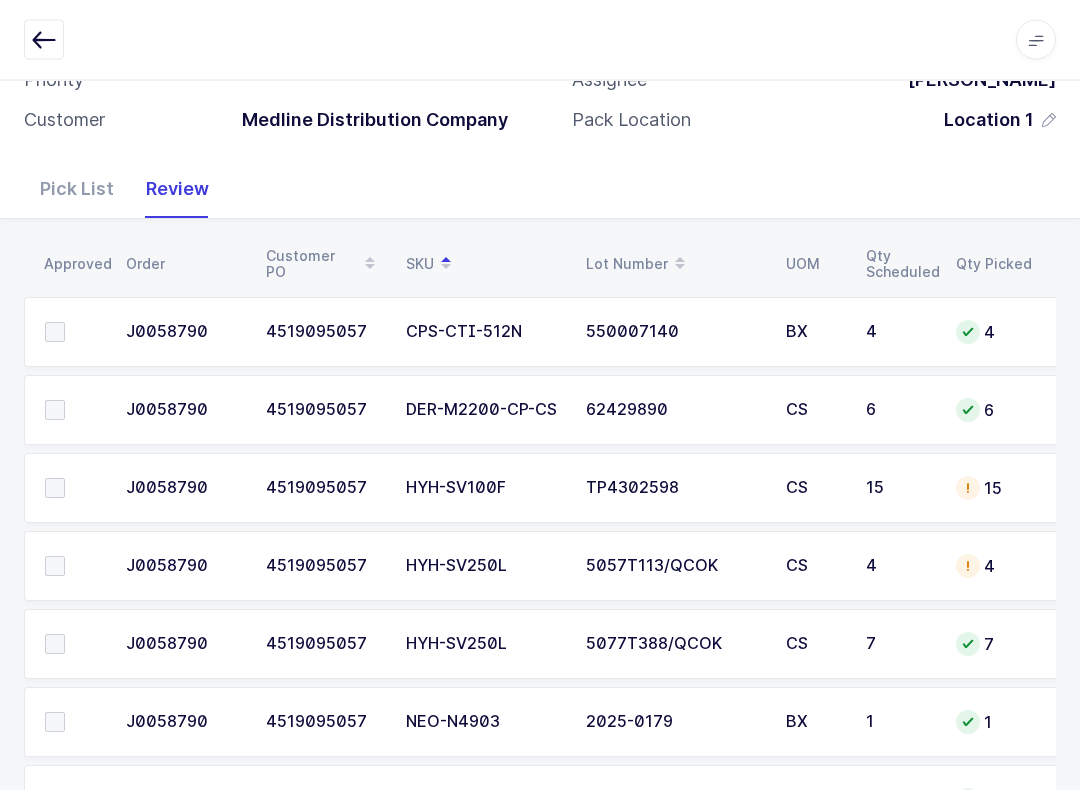
scroll to position [0, 0]
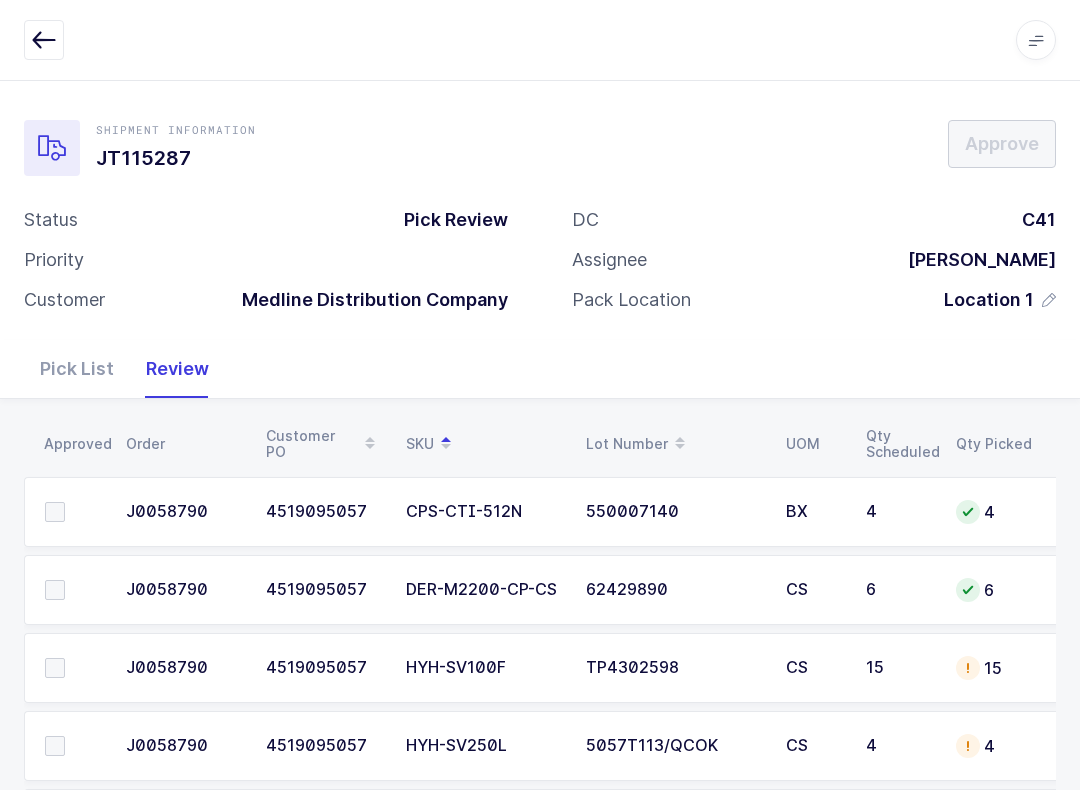
click at [72, 502] on label at bounding box center [73, 512] width 57 height 20
click at [65, 502] on input "checkbox" at bounding box center [65, 502] width 0 height 0
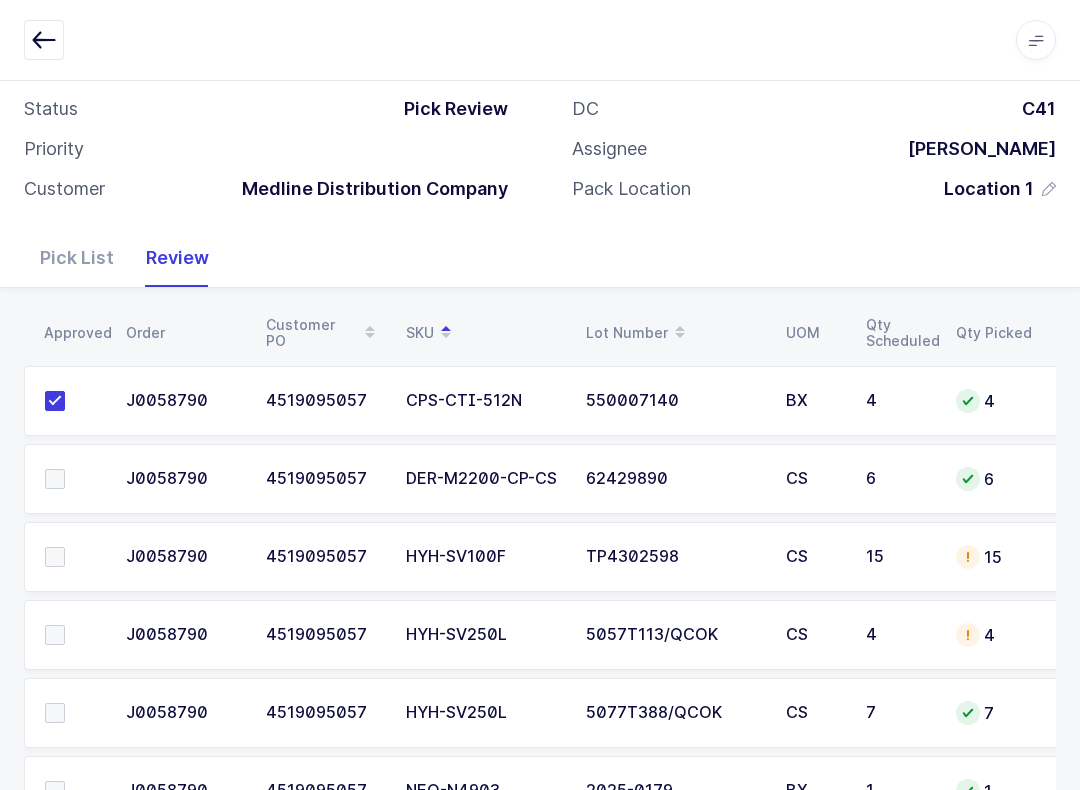
scroll to position [148, 0]
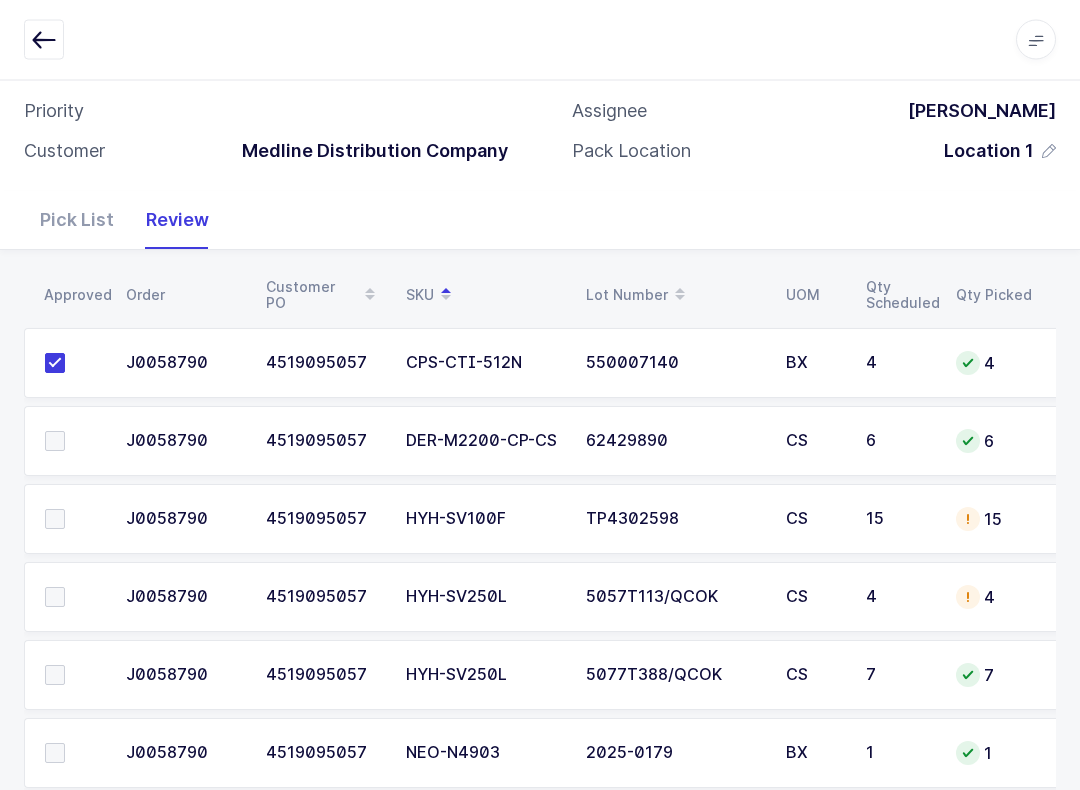
click at [61, 434] on span at bounding box center [55, 442] width 20 height 20
click at [65, 432] on input "checkbox" at bounding box center [65, 432] width 0 height 0
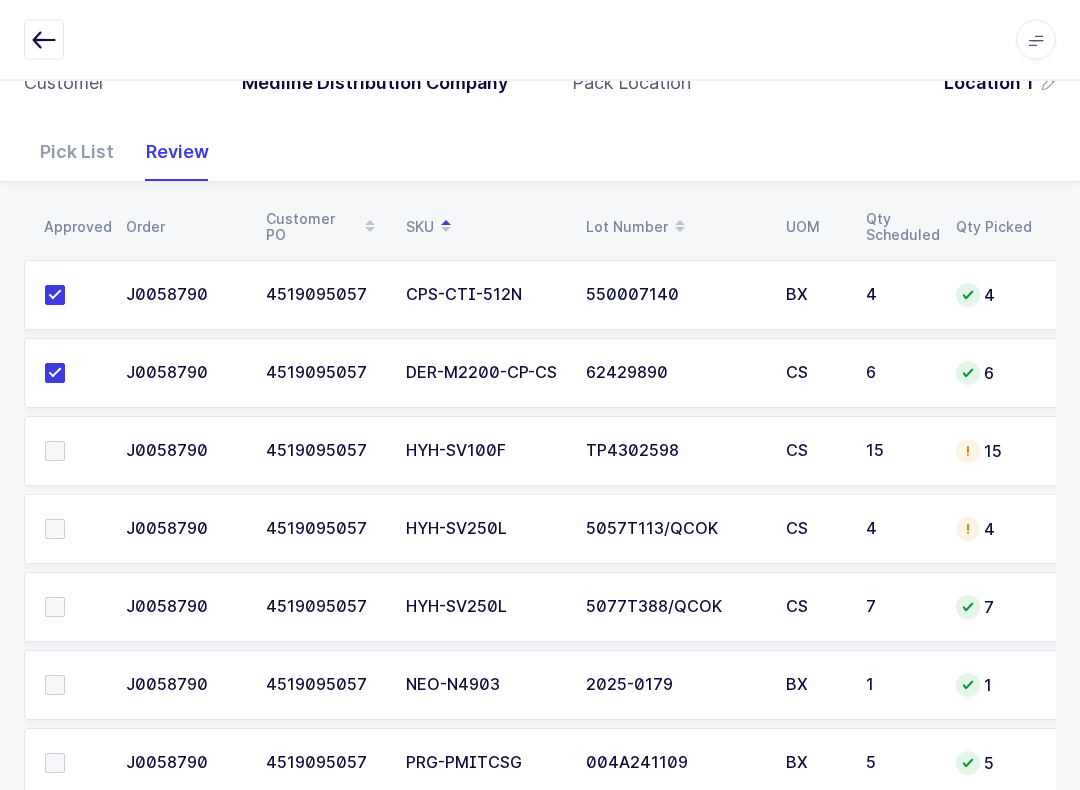
scroll to position [270, 0]
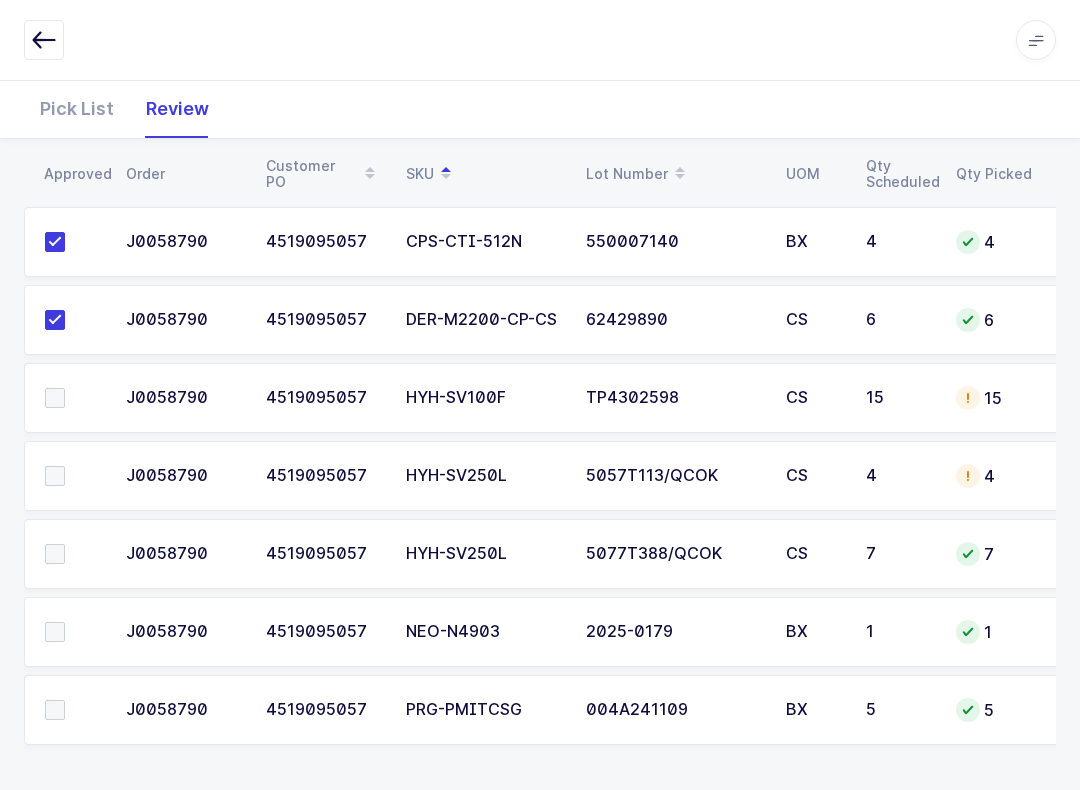
click at [909, 471] on div "4" at bounding box center [899, 476] width 66 height 18
click at [90, 90] on div "Pick List" at bounding box center [77, 109] width 106 height 58
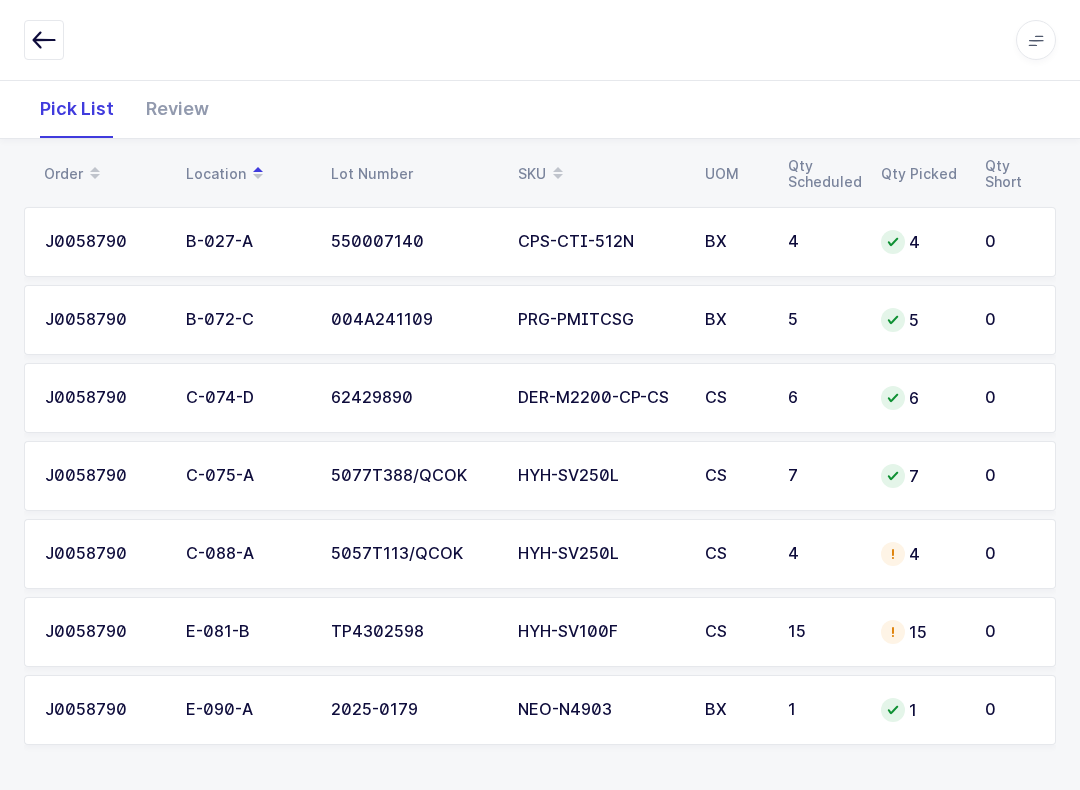
click at [919, 558] on div "4" at bounding box center [921, 554] width 80 height 24
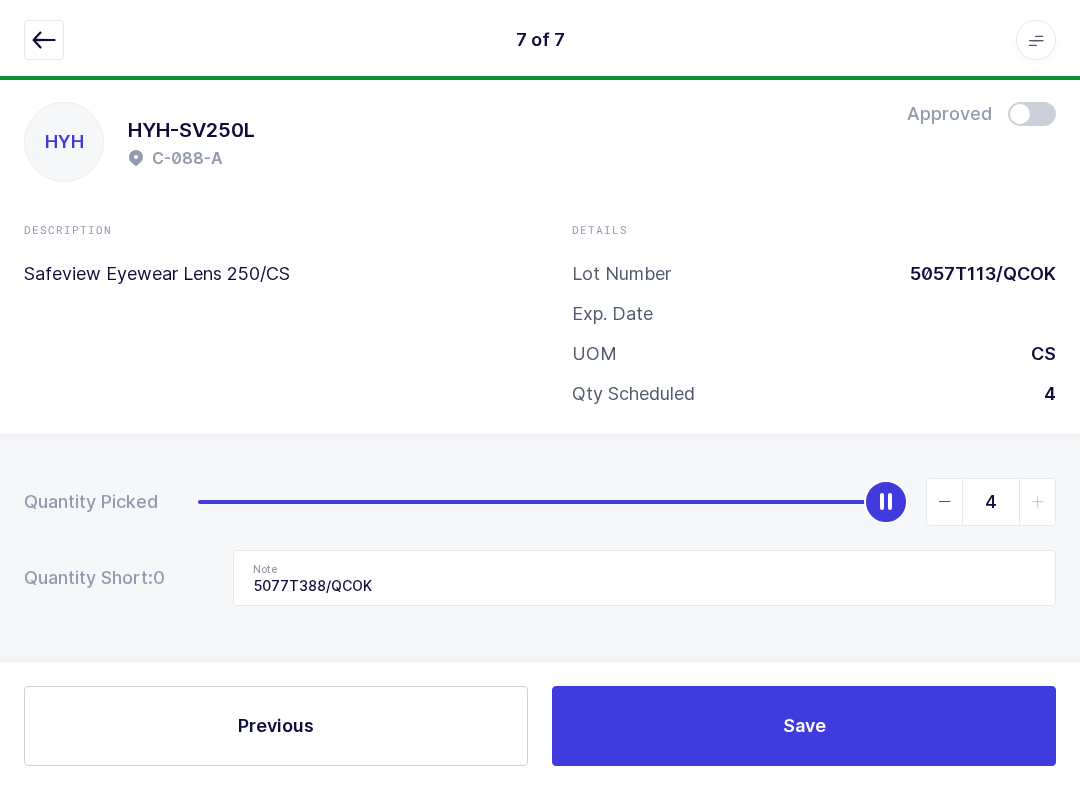
click at [60, 30] on button "button" at bounding box center [44, 40] width 40 height 40
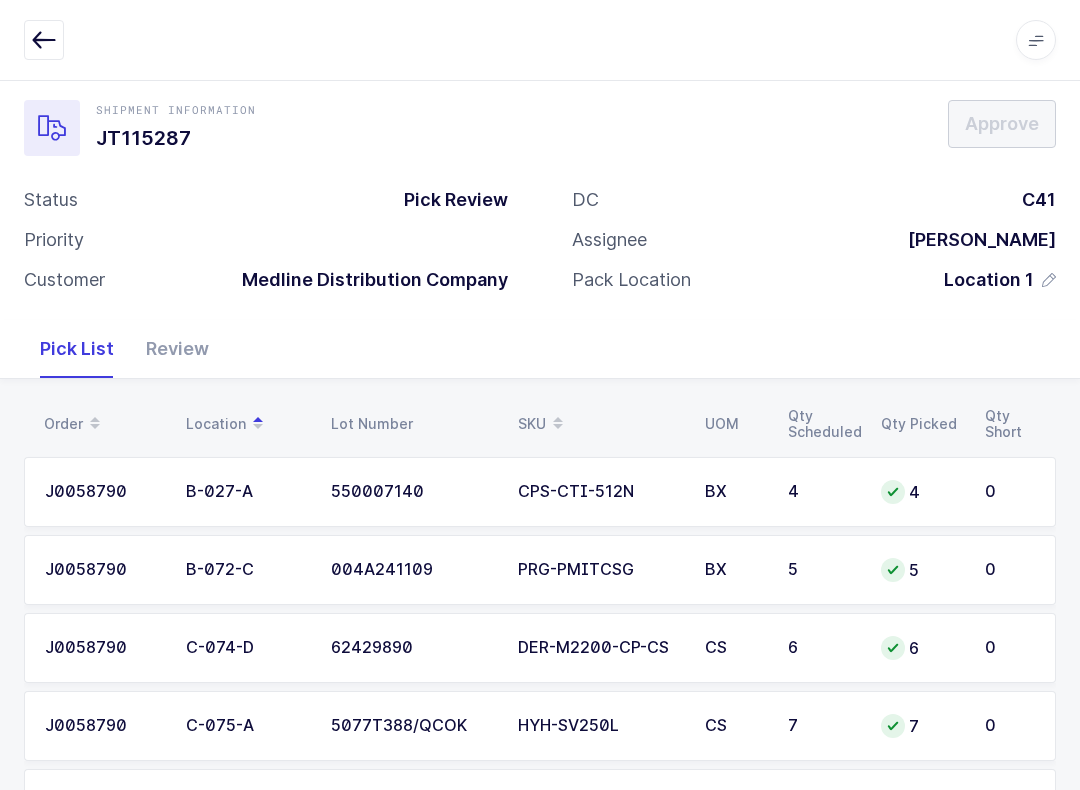
click at [200, 351] on div "Review" at bounding box center [177, 349] width 95 height 58
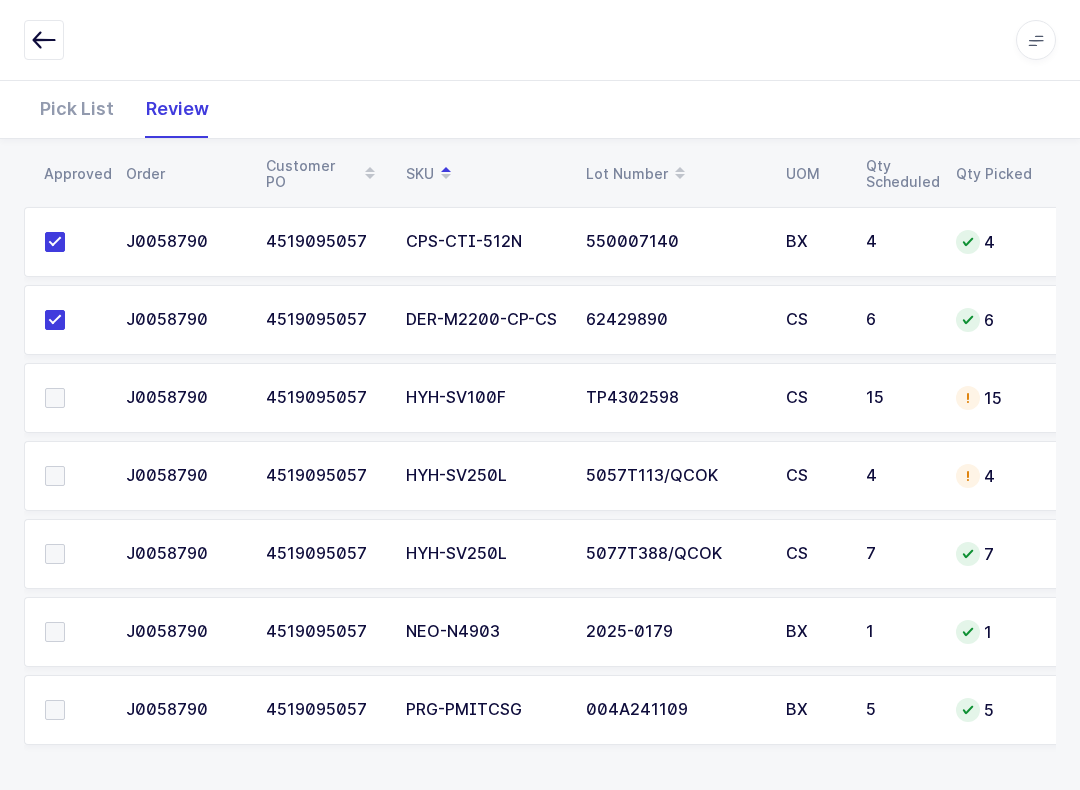
scroll to position [0, 0]
click at [51, 536] on td at bounding box center [69, 554] width 90 height 70
click at [45, 466] on span at bounding box center [55, 476] width 20 height 20
click at [65, 466] on input "checkbox" at bounding box center [65, 466] width 0 height 0
click at [77, 544] on label at bounding box center [73, 554] width 57 height 20
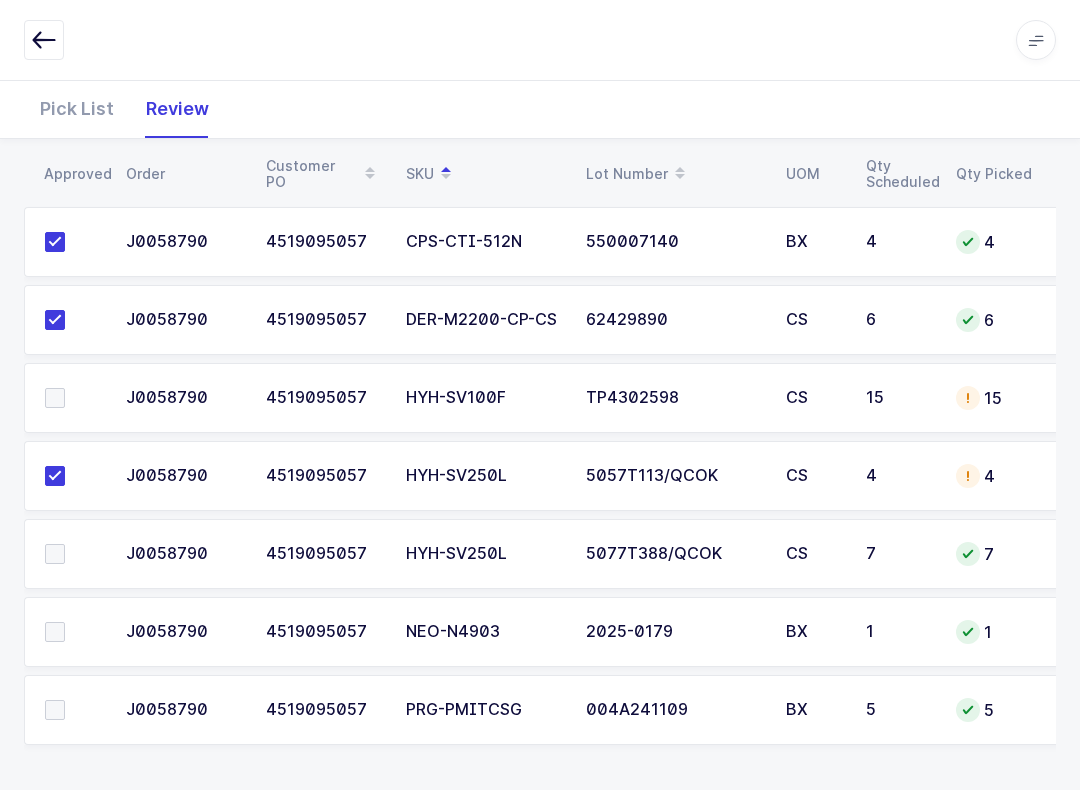
click at [65, 544] on input "checkbox" at bounding box center [65, 544] width 0 height 0
click at [50, 725] on td at bounding box center [69, 710] width 90 height 70
click at [59, 733] on td at bounding box center [69, 710] width 90 height 70
click at [47, 700] on span at bounding box center [55, 710] width 20 height 20
click at [65, 700] on input "checkbox" at bounding box center [65, 700] width 0 height 0
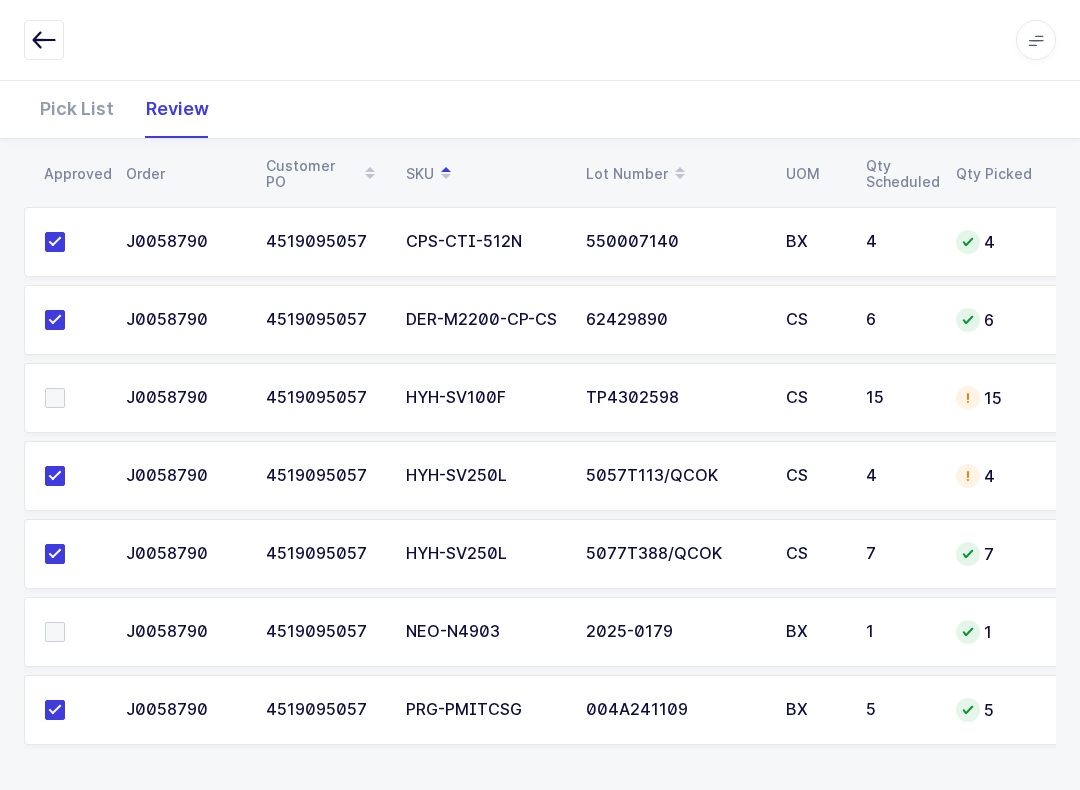
click at [48, 637] on span at bounding box center [55, 632] width 20 height 20
click at [65, 622] on input "checkbox" at bounding box center [65, 622] width 0 height 0
click at [71, 395] on label at bounding box center [73, 398] width 57 height 20
click at [65, 388] on input "checkbox" at bounding box center [65, 388] width 0 height 0
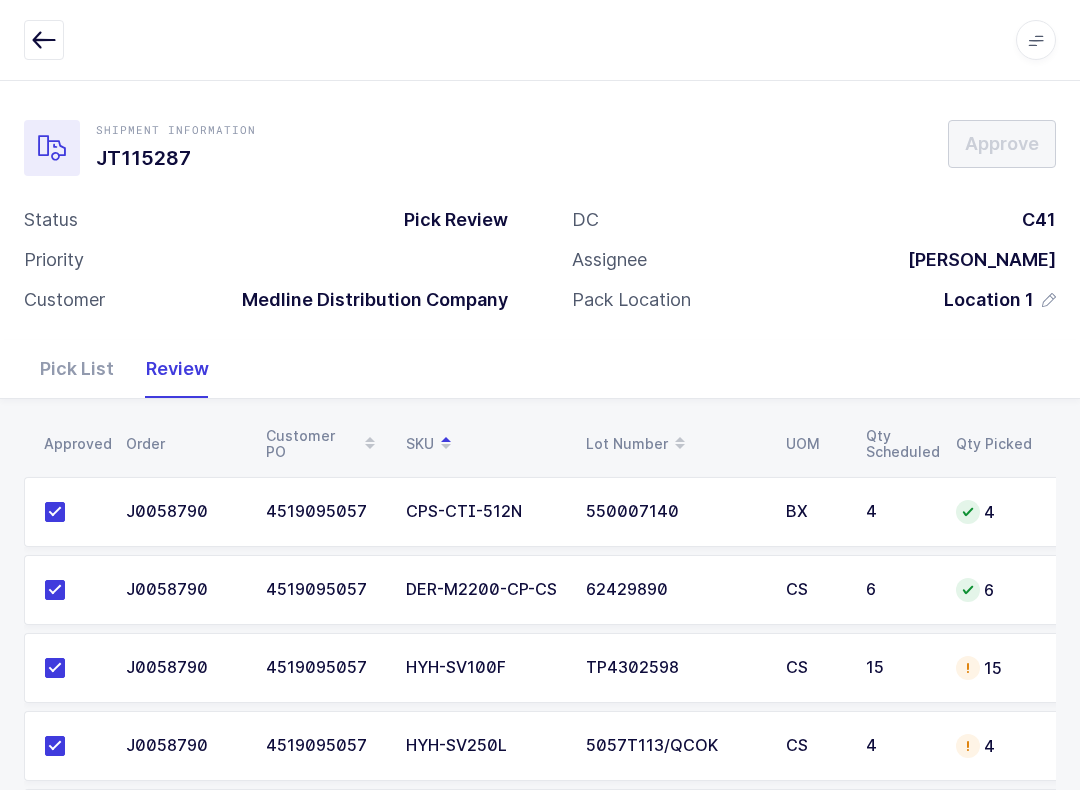
click at [47, 42] on icon "button" at bounding box center [44, 40] width 24 height 24
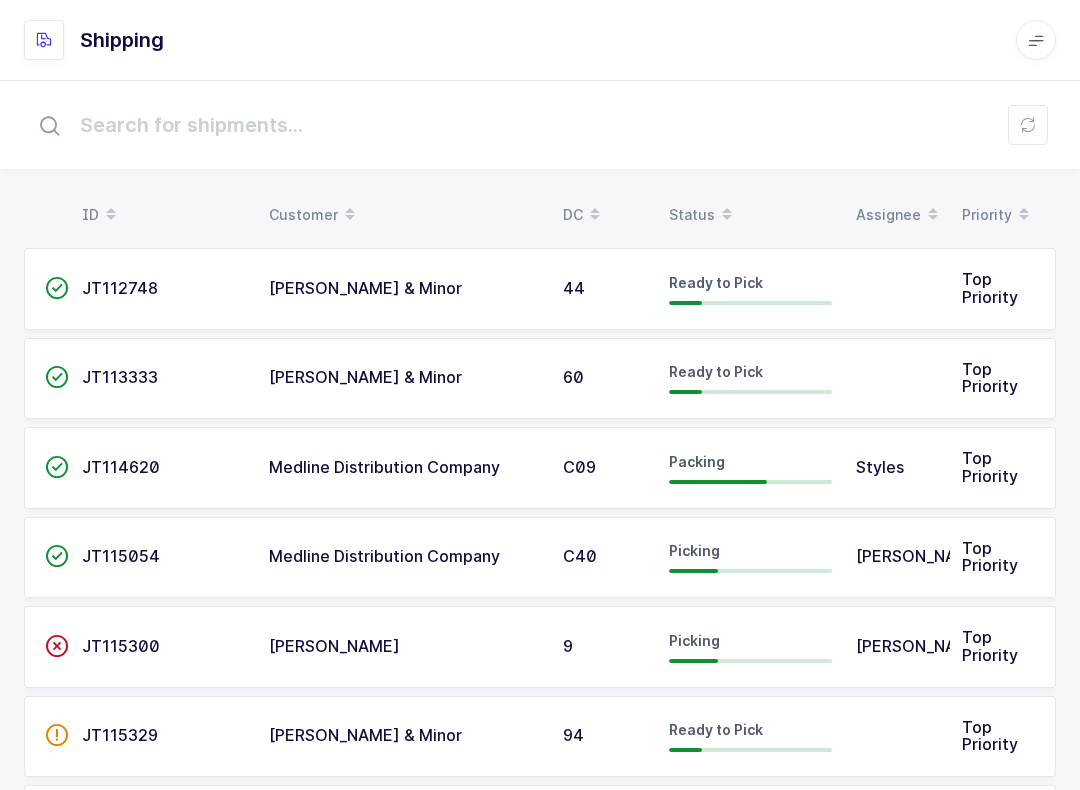
click at [1030, 118] on icon at bounding box center [1028, 125] width 16 height 16
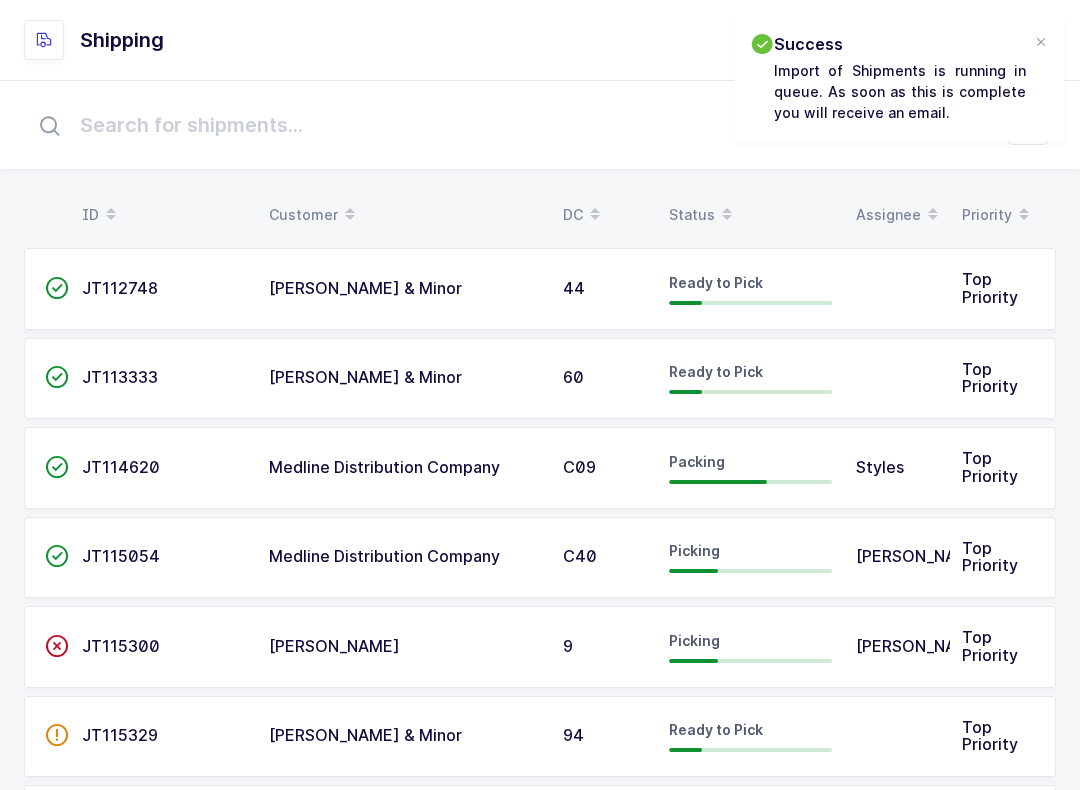
click at [692, 213] on div "Status" at bounding box center [750, 215] width 163 height 34
